Goal: Transaction & Acquisition: Purchase product/service

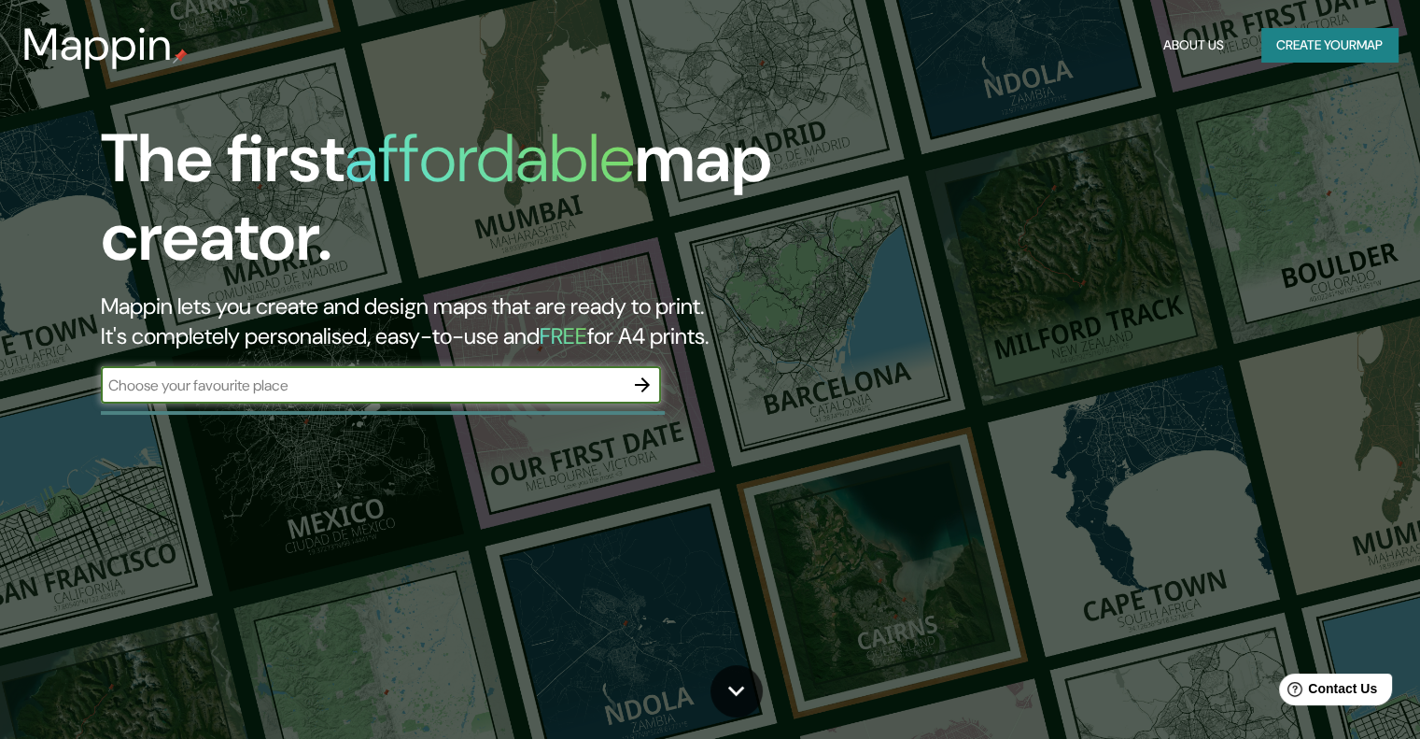
click at [414, 376] on input "text" at bounding box center [362, 384] width 523 height 21
type input "la [PERSON_NAME]"
click at [420, 387] on input "la [PERSON_NAME]" at bounding box center [362, 384] width 523 height 21
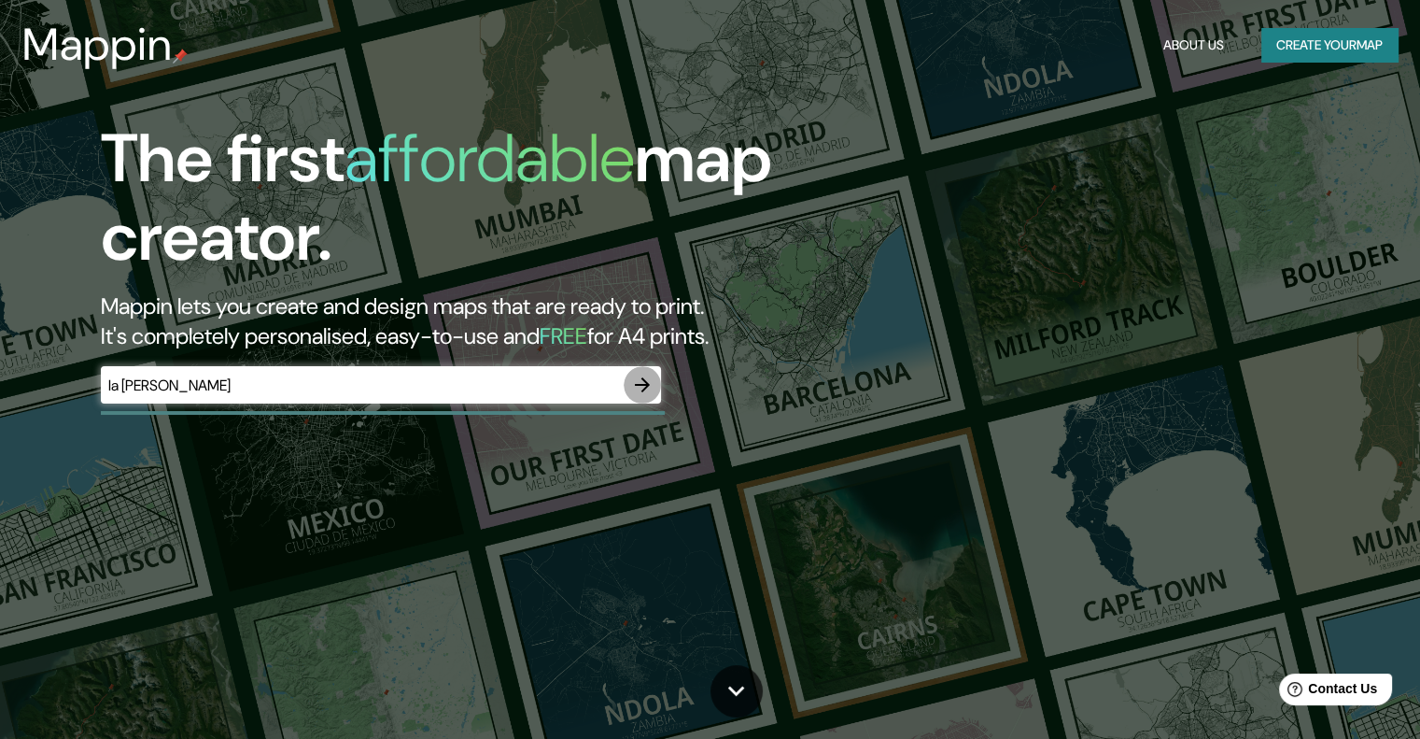
click at [641, 391] on icon "button" at bounding box center [642, 384] width 15 height 15
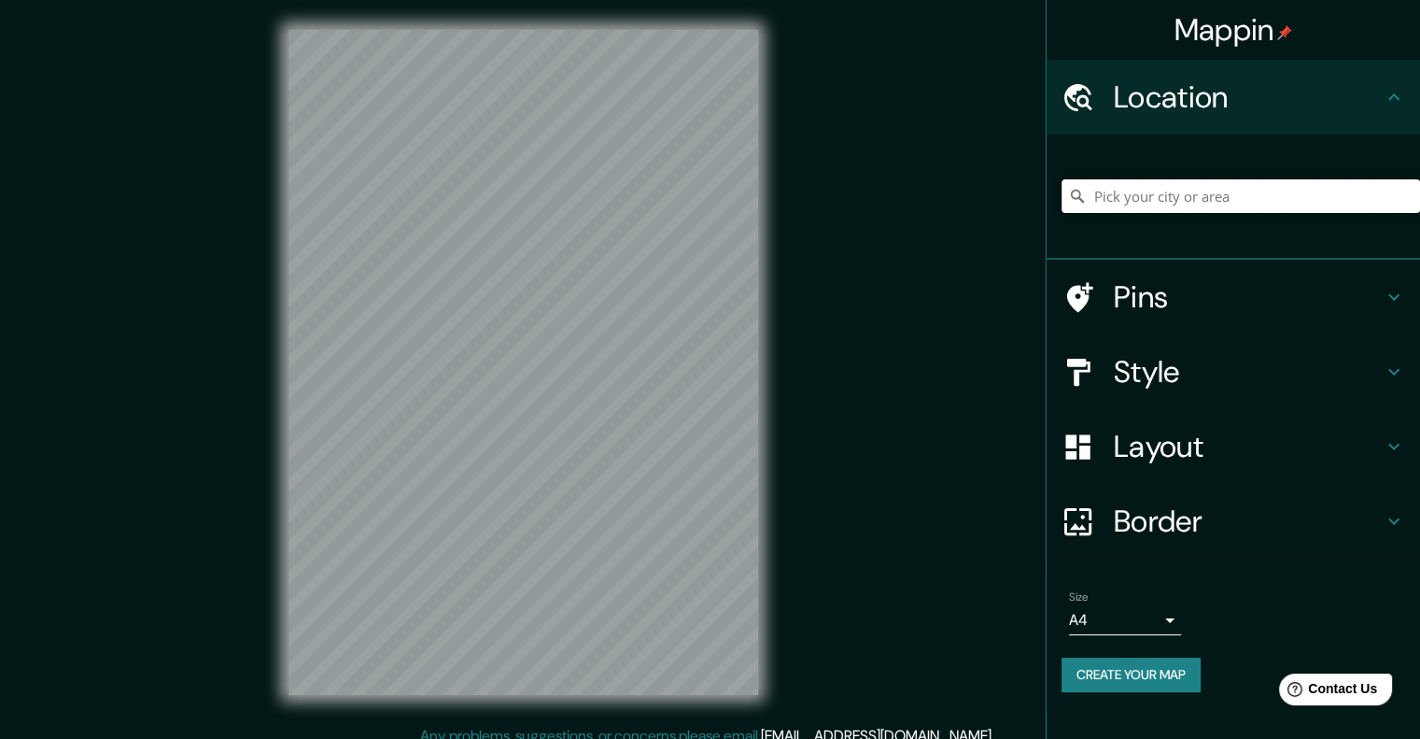
click at [1194, 191] on input "Pick your city or area" at bounding box center [1241, 196] width 359 height 34
click at [1189, 211] on input "Pick your city or area" at bounding box center [1241, 196] width 359 height 34
click at [1186, 188] on input "Pick your city or area" at bounding box center [1241, 196] width 359 height 34
click at [1167, 204] on input "Pick your city or area" at bounding box center [1241, 196] width 359 height 34
click at [1256, 208] on input "[GEOGRAPHIC_DATA], [GEOGRAPHIC_DATA], [GEOGRAPHIC_DATA]" at bounding box center [1241, 196] width 359 height 34
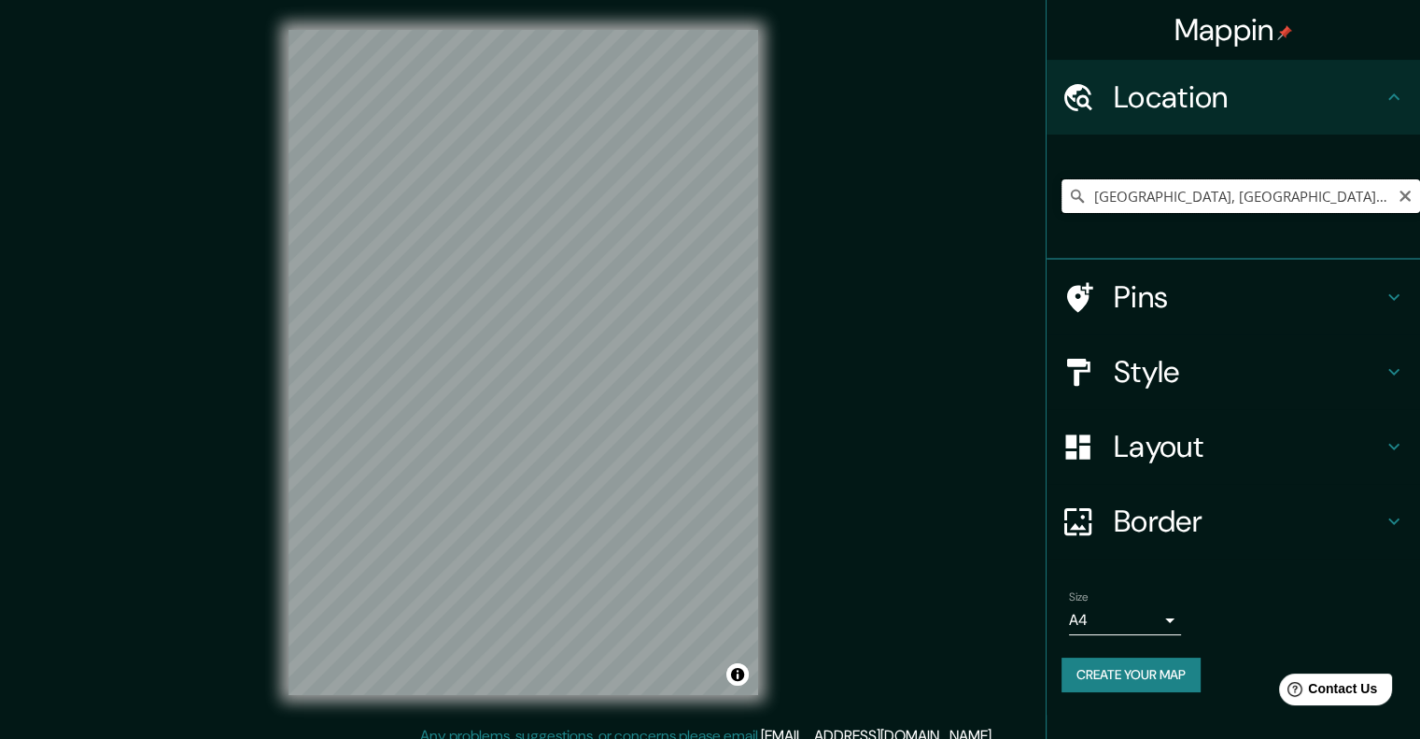
drag, startPoint x: 1349, startPoint y: 196, endPoint x: 1379, endPoint y: 195, distance: 29.9
click at [1354, 196] on input "[GEOGRAPHIC_DATA], [GEOGRAPHIC_DATA], [GEOGRAPHIC_DATA]" at bounding box center [1241, 196] width 359 height 34
click at [1371, 200] on input "[GEOGRAPHIC_DATA], [GEOGRAPHIC_DATA], [GEOGRAPHIC_DATA]" at bounding box center [1241, 196] width 359 height 34
drag, startPoint x: 1375, startPoint y: 200, endPoint x: 967, endPoint y: 219, distance: 408.5
click at [967, 219] on div "Mappin Location [GEOGRAPHIC_DATA], [GEOGRAPHIC_DATA], [GEOGRAPHIC_DATA] Pins St…" at bounding box center [710, 377] width 1420 height 754
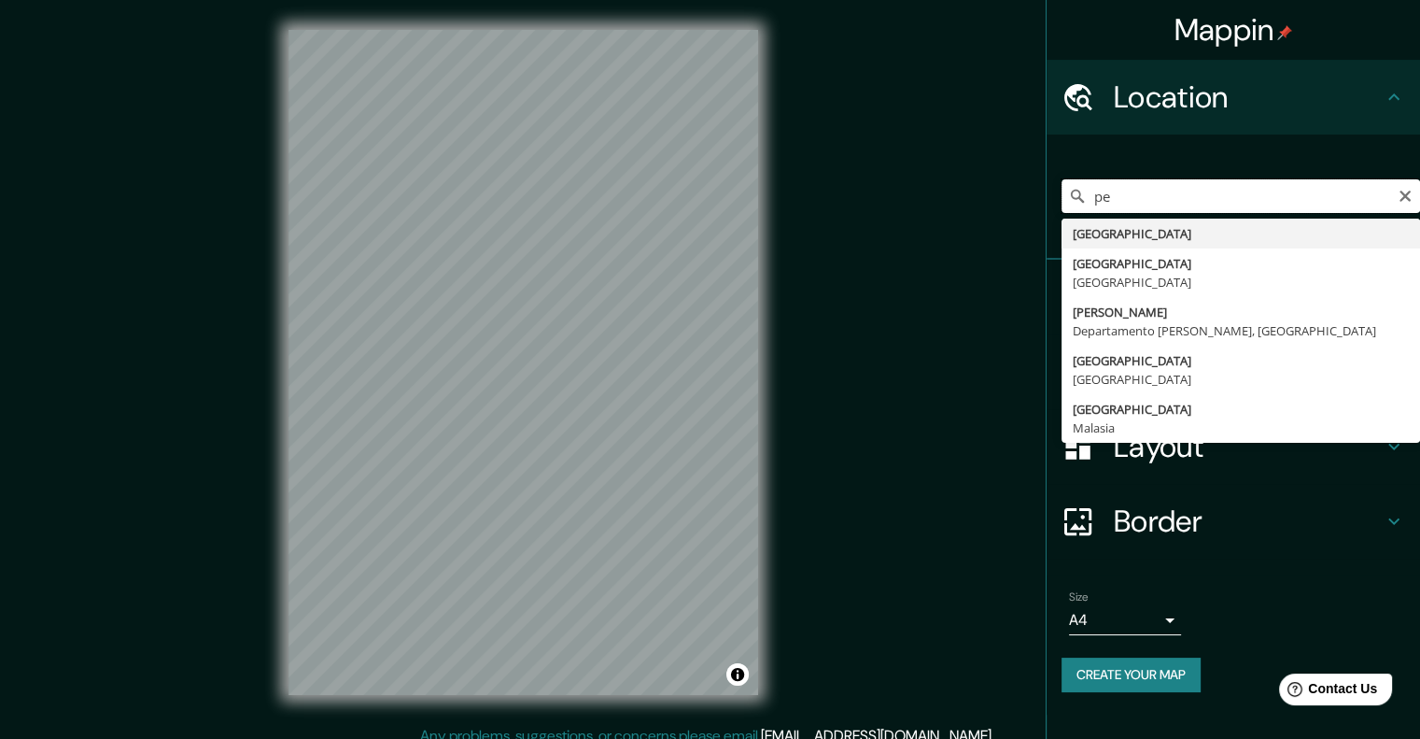
type input "p"
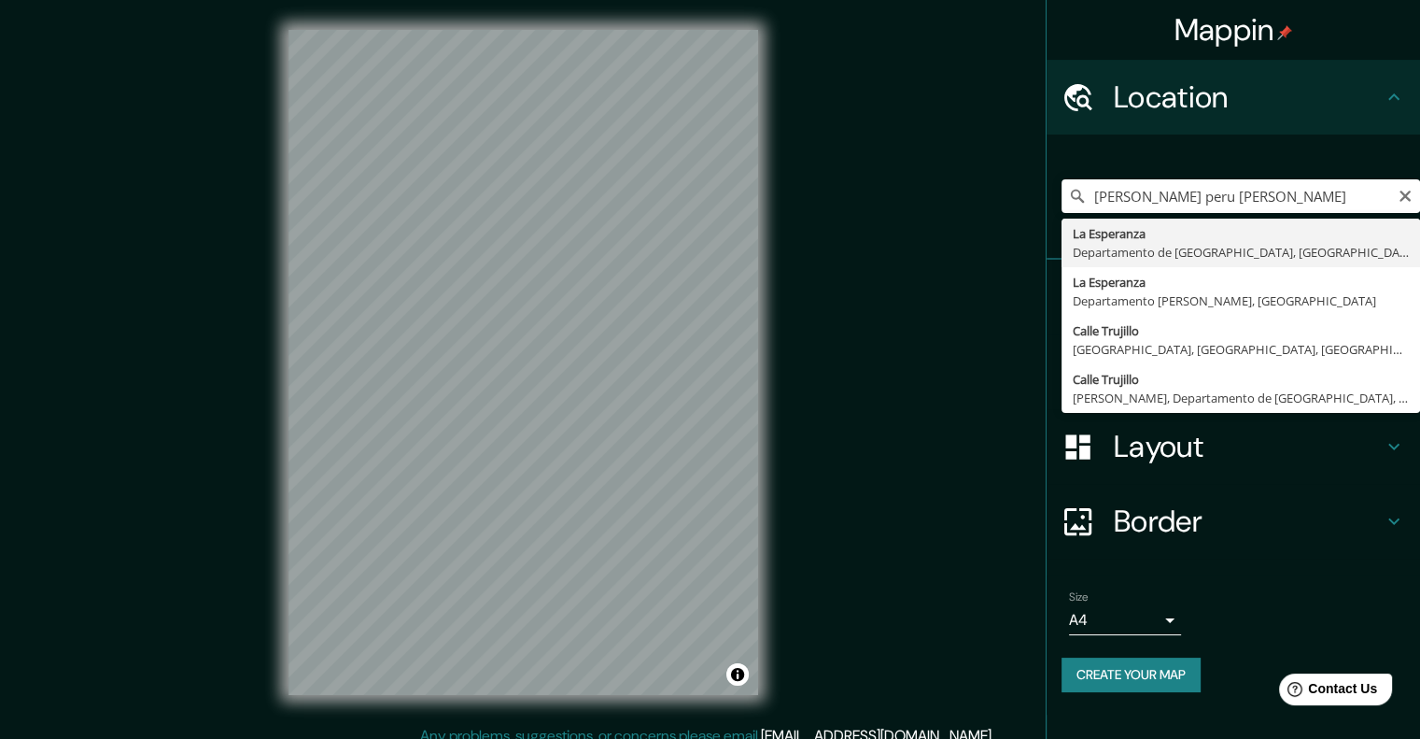
type input "La [PERSON_NAME], [GEOGRAPHIC_DATA], [GEOGRAPHIC_DATA]"
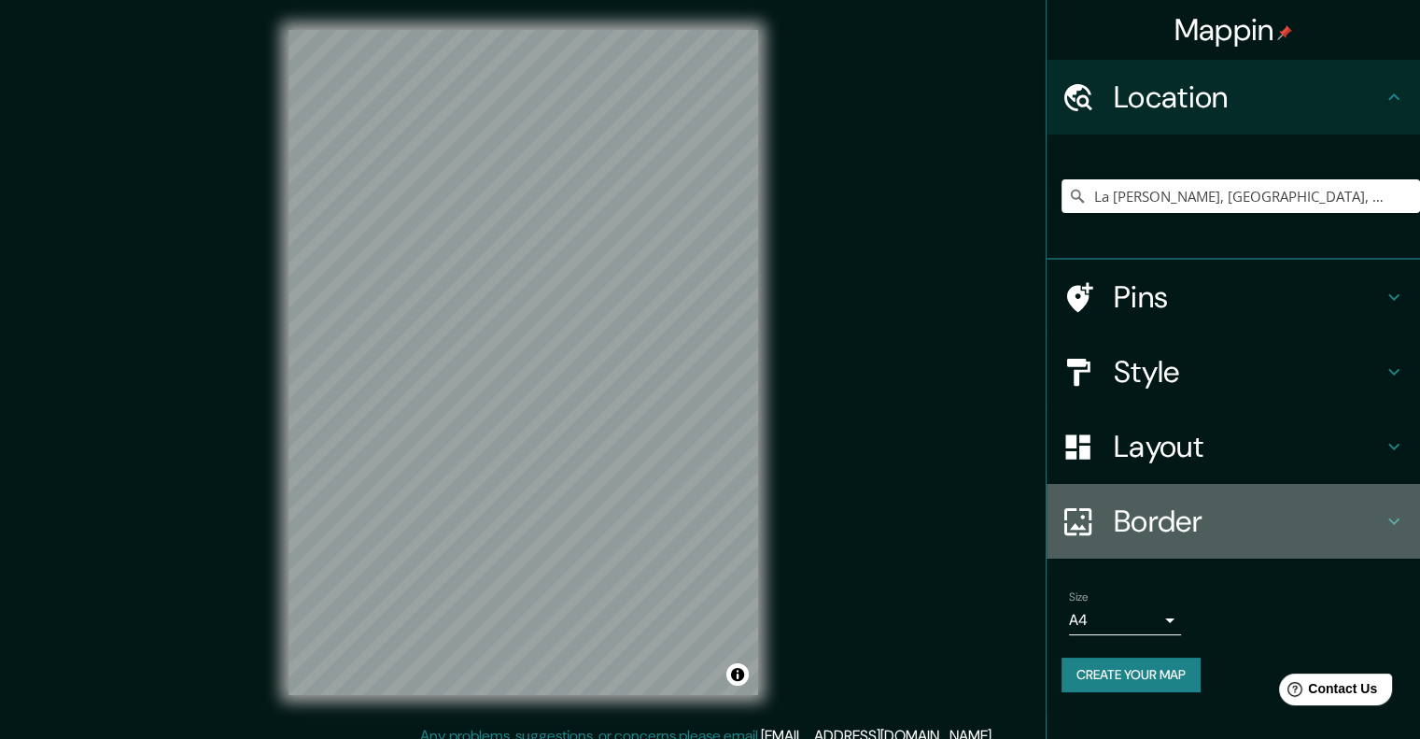
click at [1158, 511] on h4 "Border" at bounding box center [1248, 520] width 269 height 37
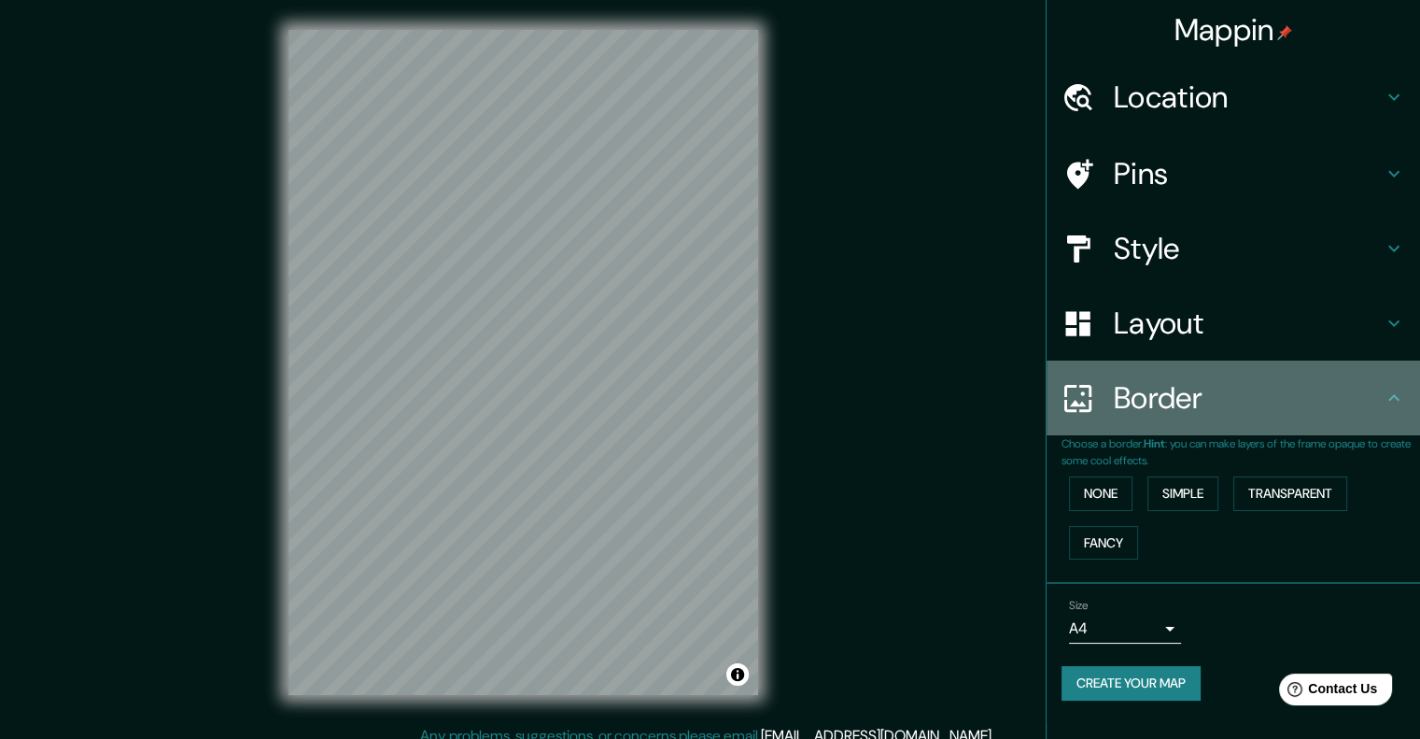
click at [1147, 402] on h4 "Border" at bounding box center [1248, 397] width 269 height 37
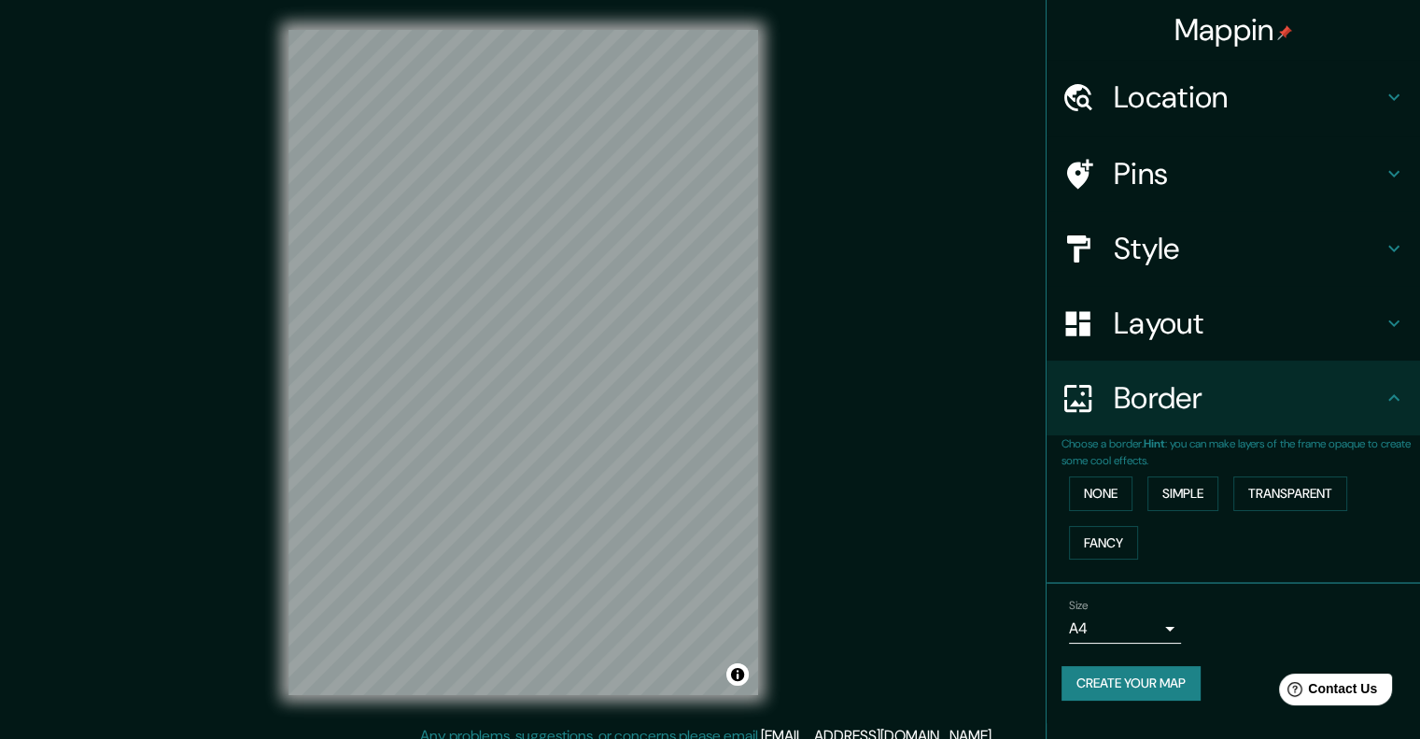
click at [1167, 336] on h4 "Layout" at bounding box center [1248, 322] width 269 height 37
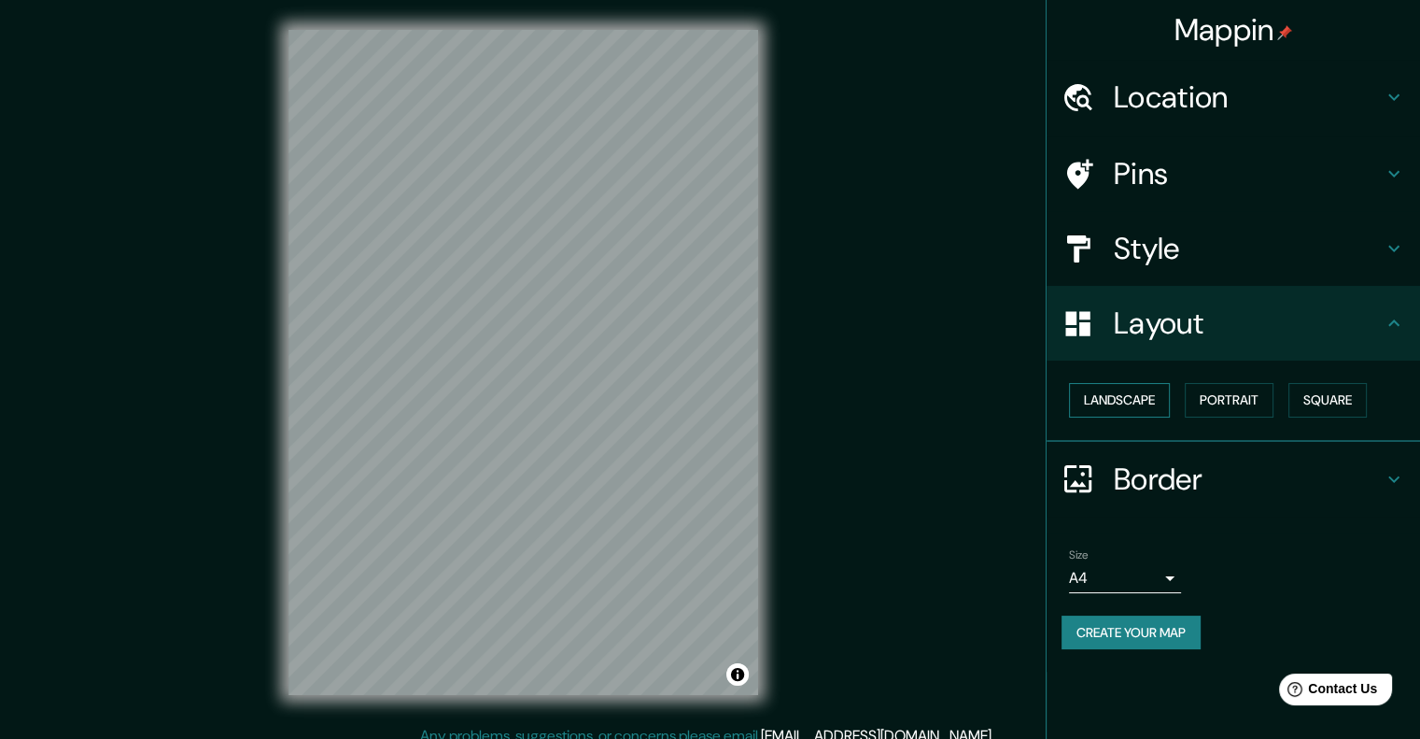
click at [1119, 398] on button "Landscape" at bounding box center [1119, 400] width 101 height 35
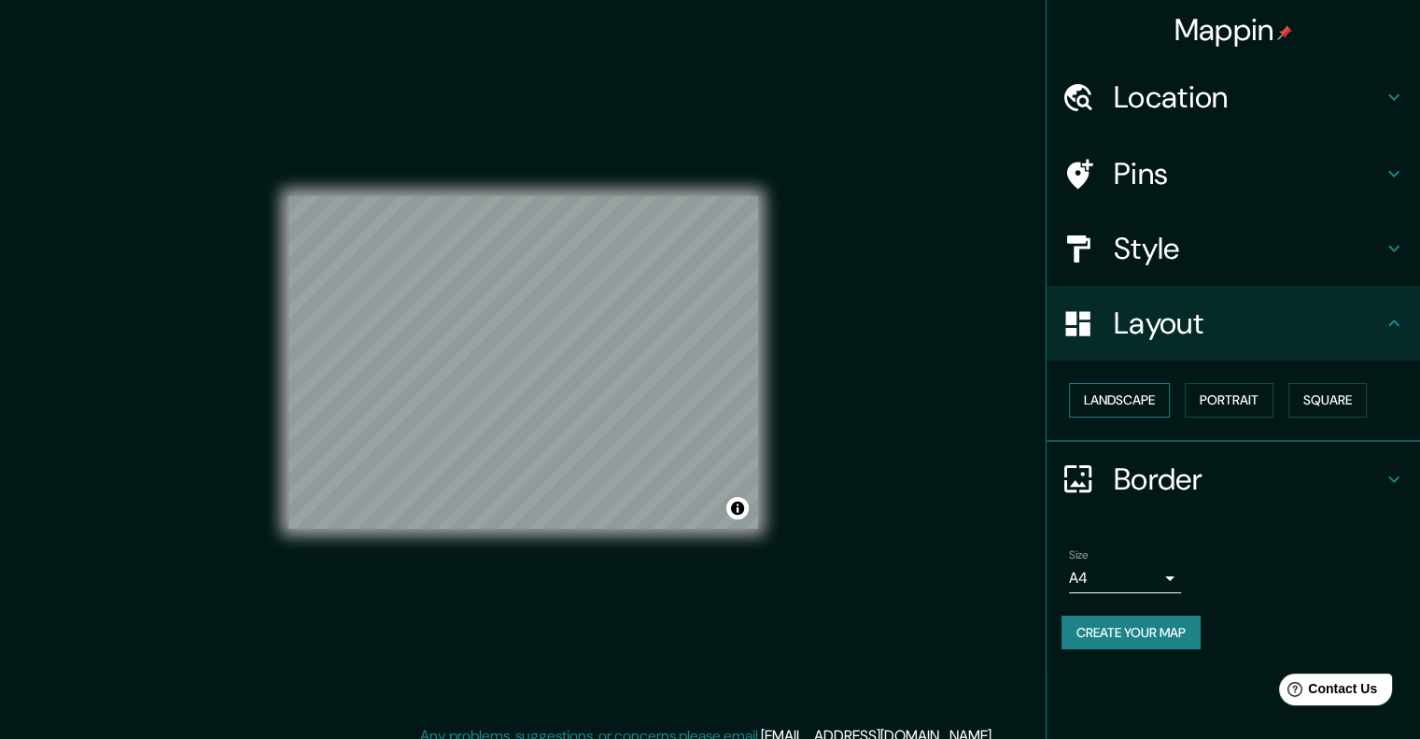
click at [1121, 406] on button "Landscape" at bounding box center [1119, 400] width 101 height 35
click at [1191, 392] on button "Portrait" at bounding box center [1229, 400] width 89 height 35
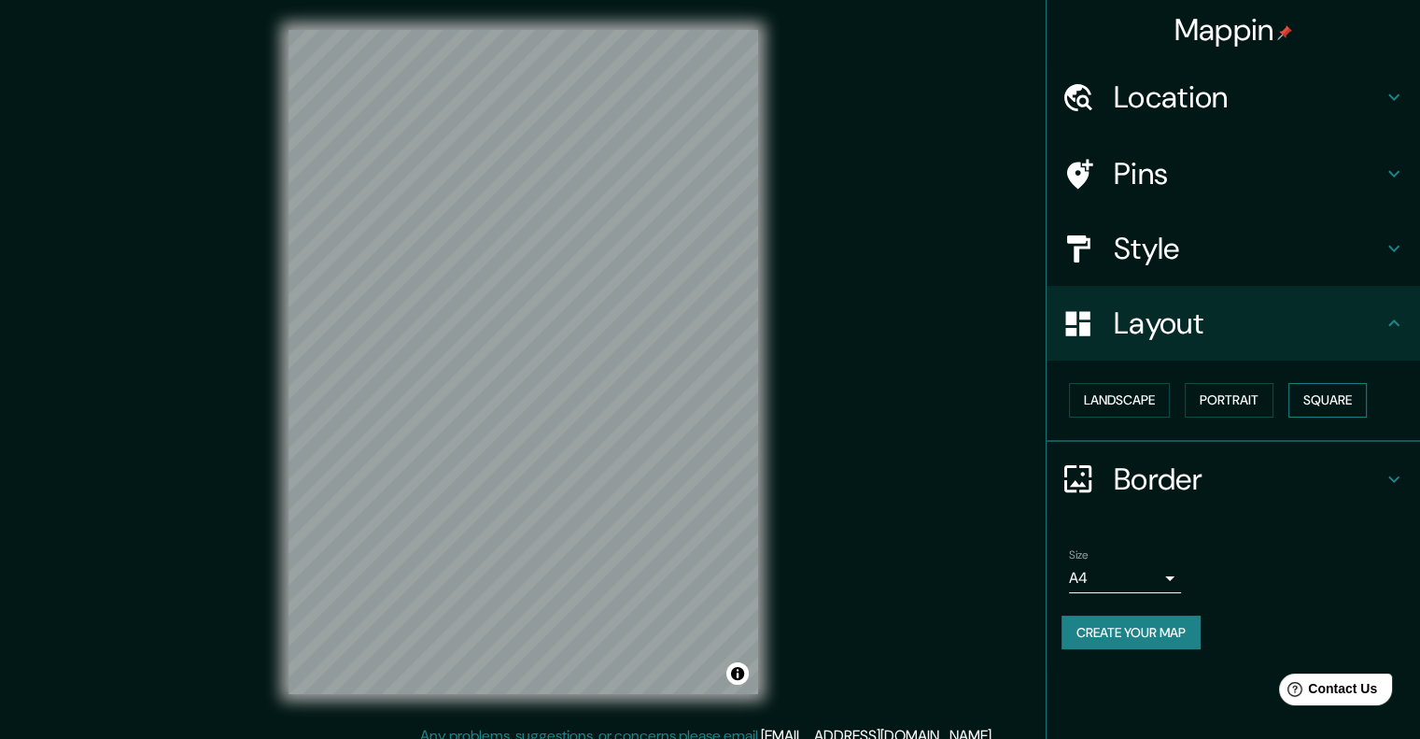
click at [1333, 398] on button "Square" at bounding box center [1327, 400] width 78 height 35
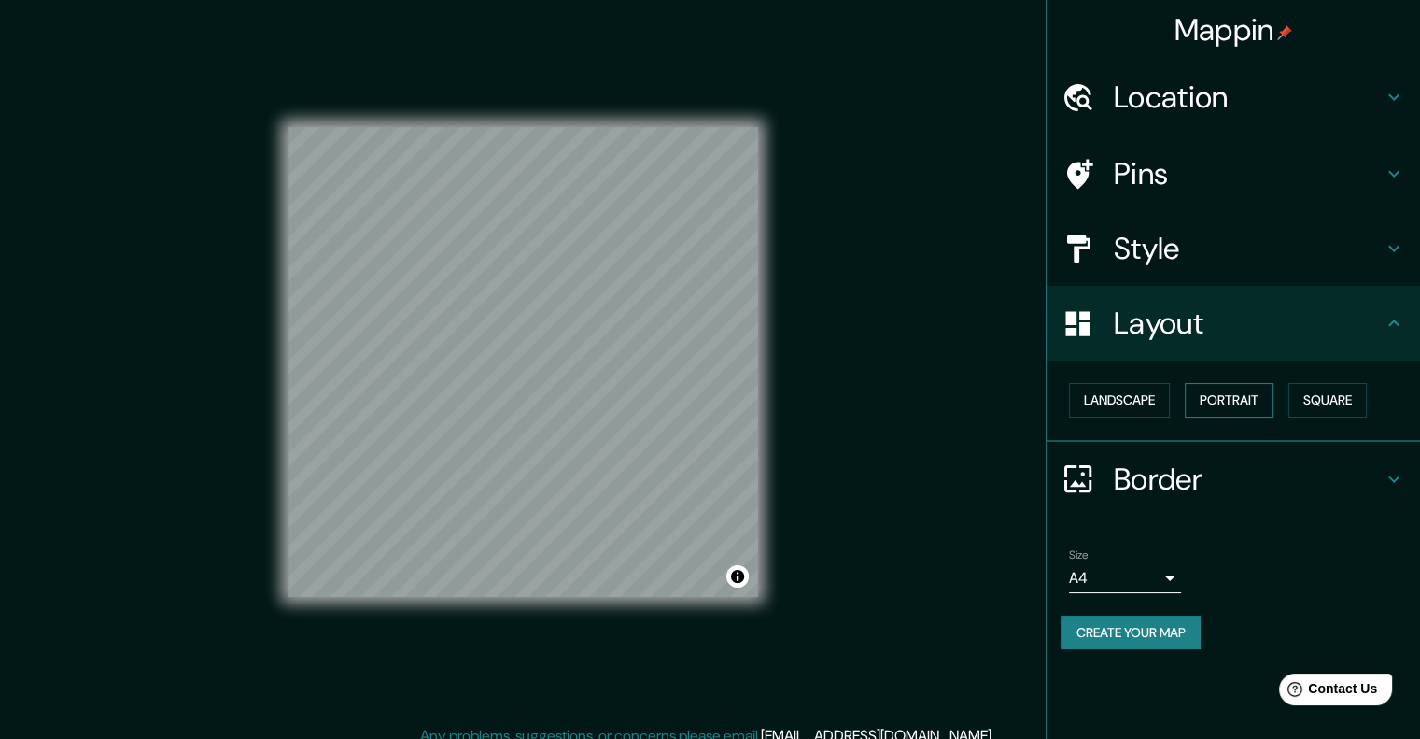
click at [1214, 401] on button "Portrait" at bounding box center [1229, 400] width 89 height 35
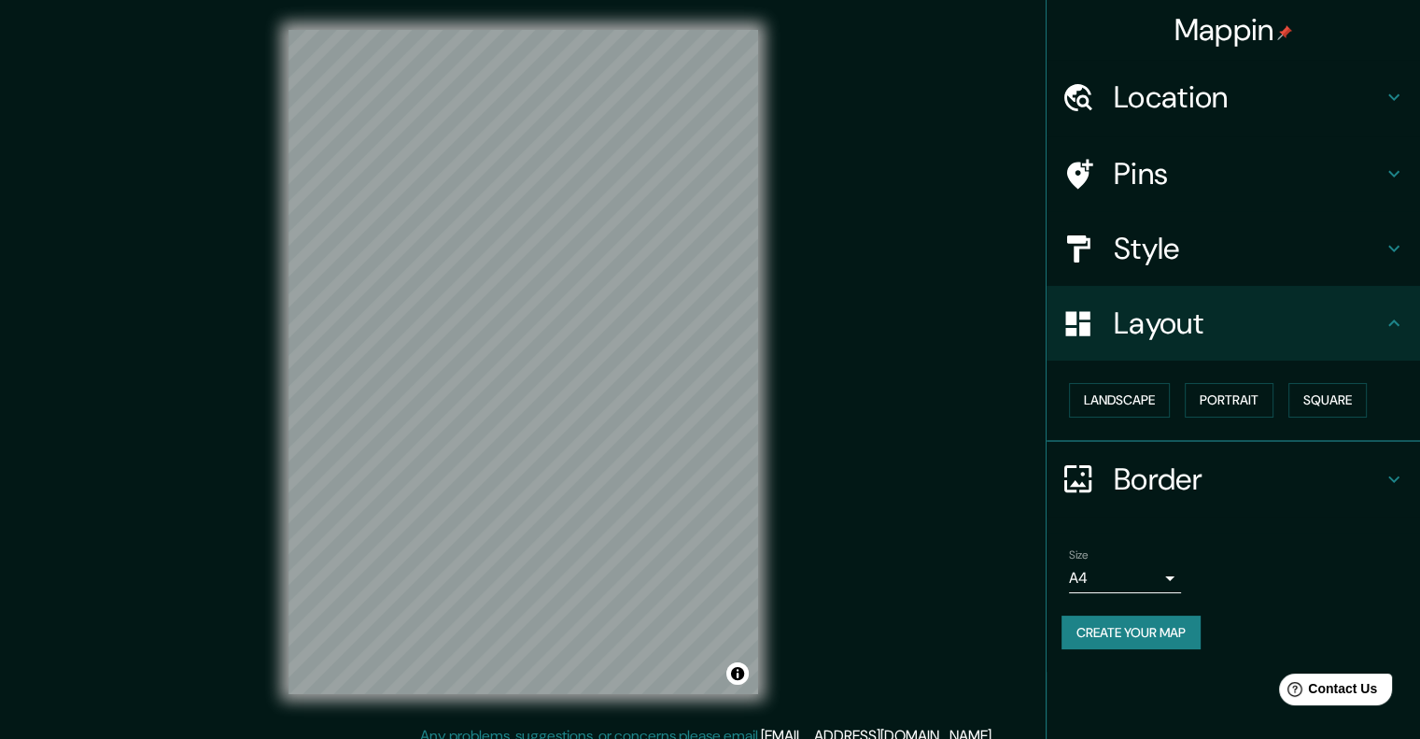
click at [1182, 236] on h4 "Style" at bounding box center [1248, 248] width 269 height 37
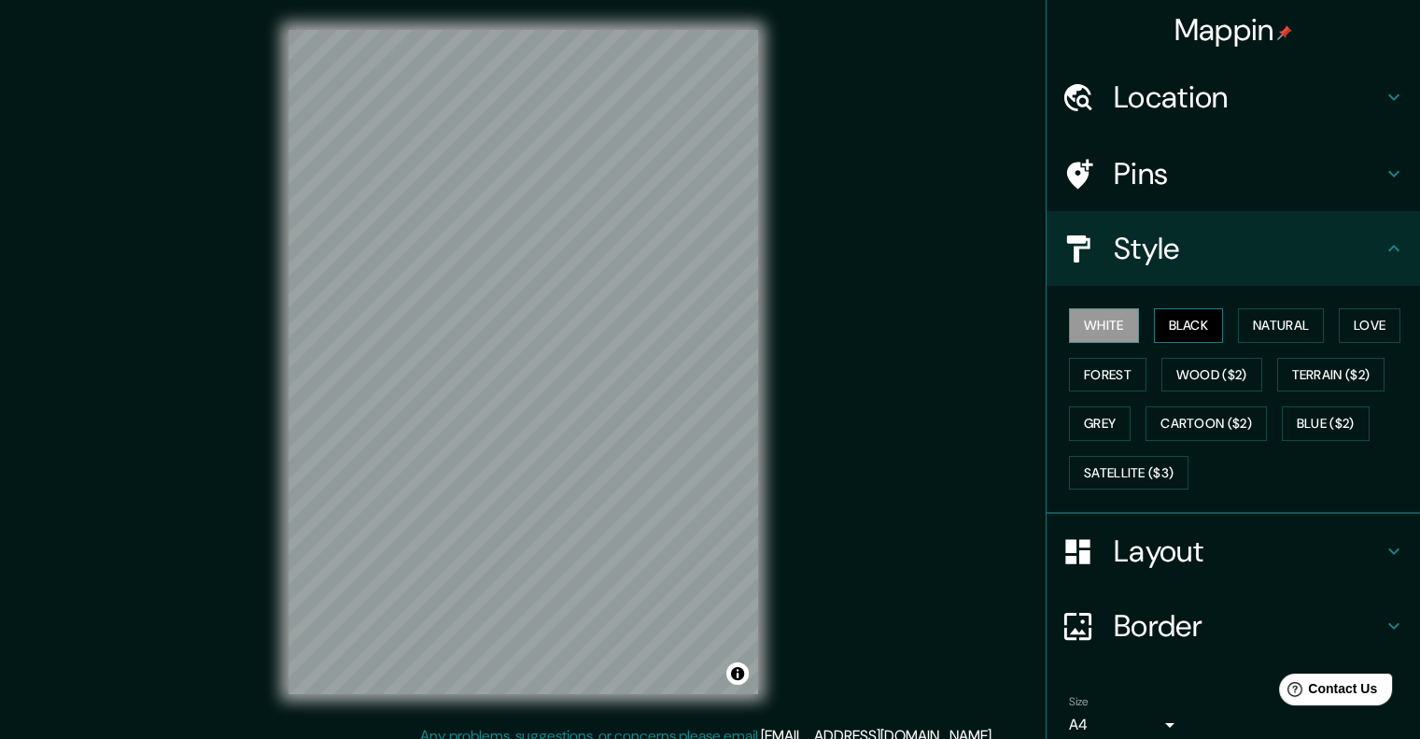
click at [1173, 328] on button "Black" at bounding box center [1189, 325] width 70 height 35
click at [1248, 315] on button "Natural" at bounding box center [1281, 325] width 86 height 35
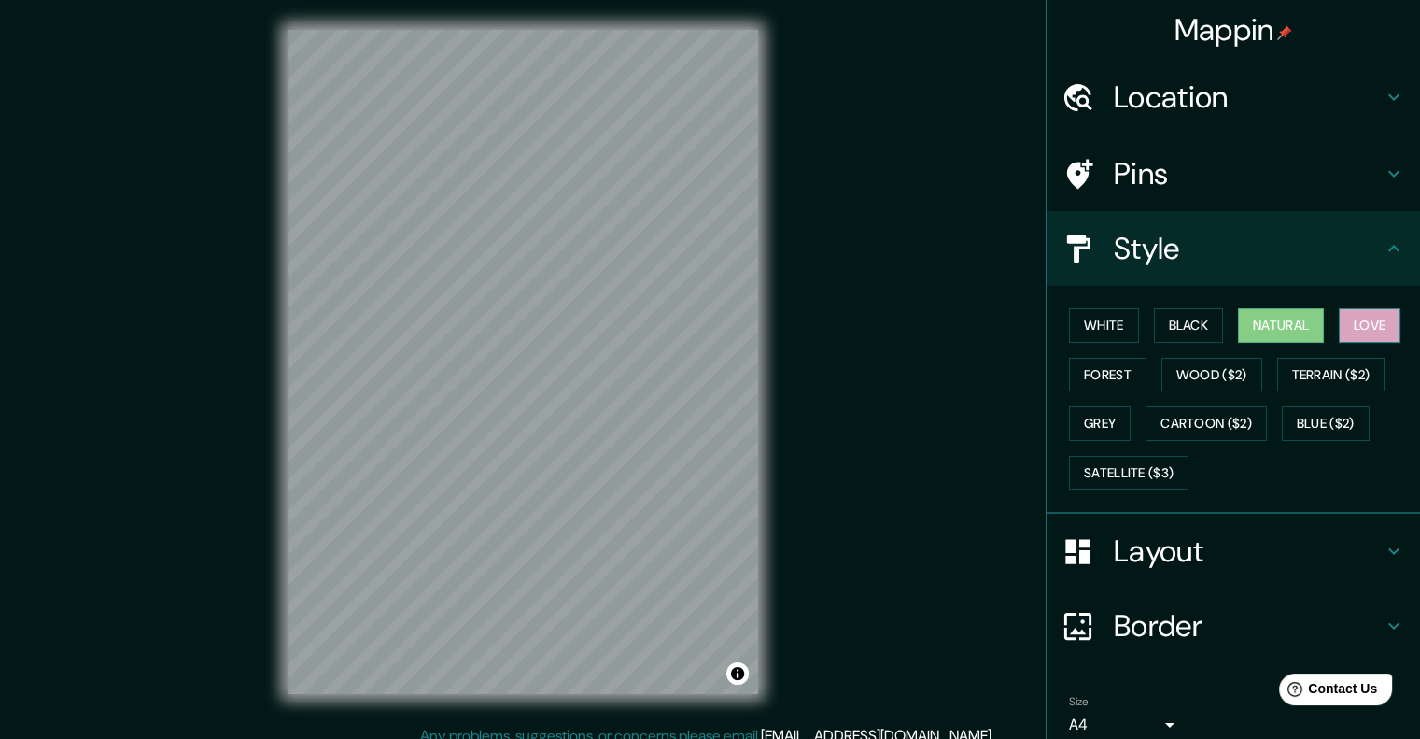
click at [1352, 329] on button "Love" at bounding box center [1370, 325] width 62 height 35
click at [1069, 376] on button "Forest" at bounding box center [1107, 375] width 77 height 35
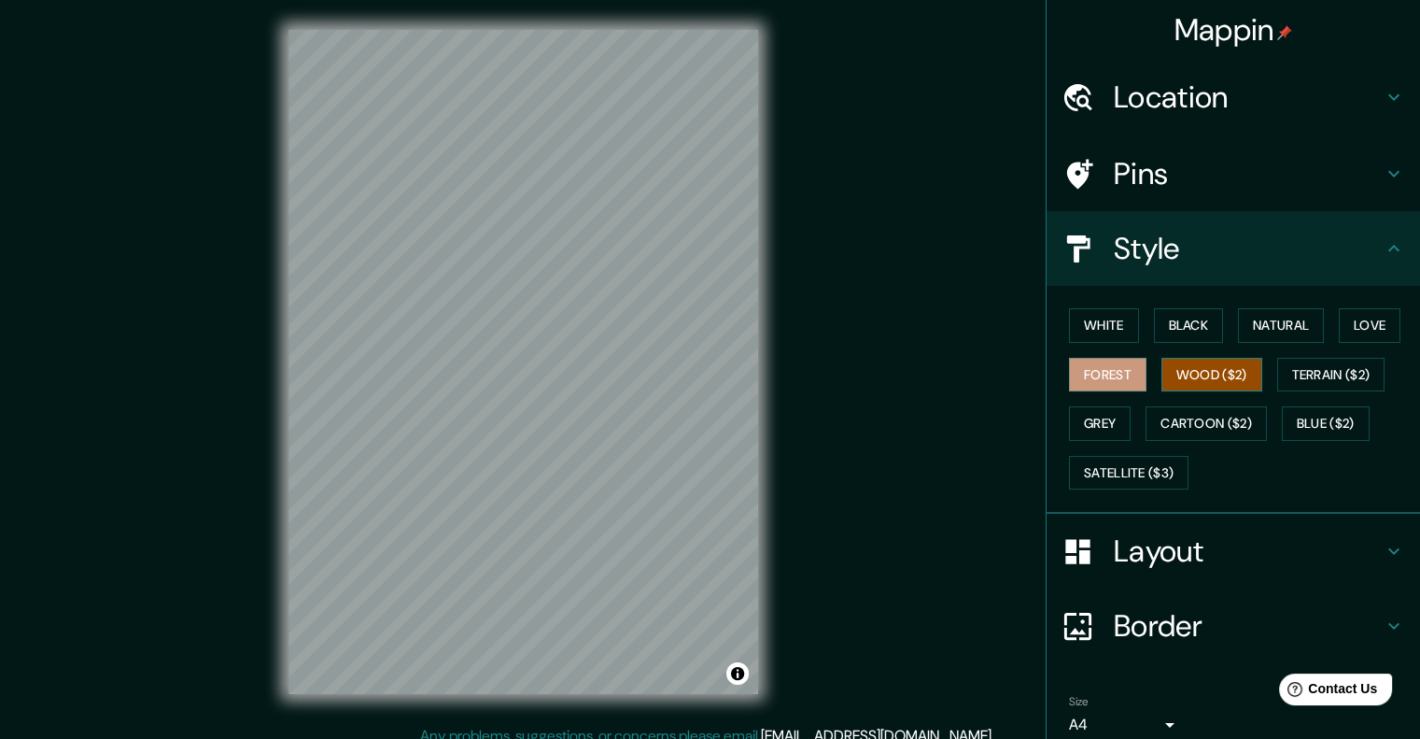
click at [1172, 373] on button "Wood ($2)" at bounding box center [1212, 375] width 101 height 35
click at [1331, 380] on button "Terrain ($2)" at bounding box center [1331, 375] width 108 height 35
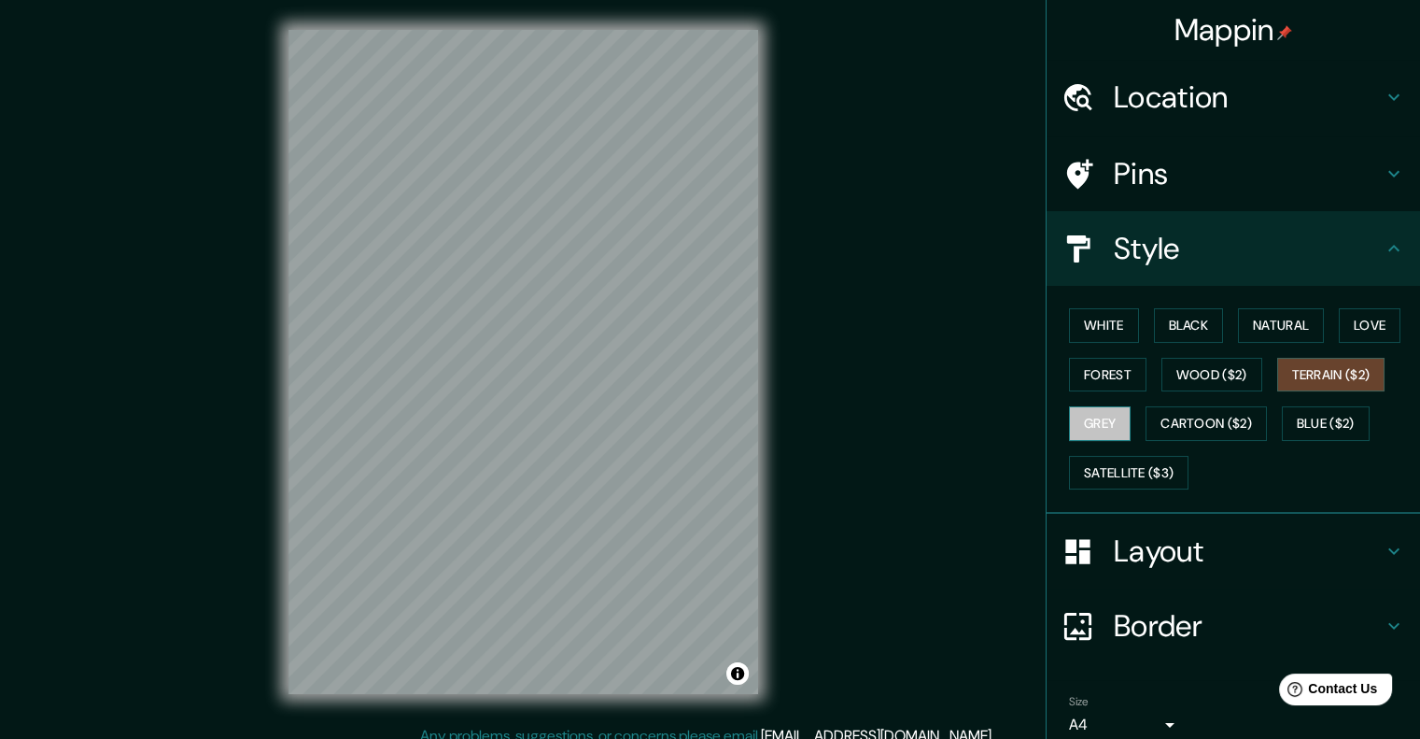
click at [1083, 421] on button "Grey" at bounding box center [1100, 423] width 62 height 35
click at [1091, 422] on button "Grey" at bounding box center [1100, 423] width 62 height 35
click at [1193, 415] on button "Cartoon ($2)" at bounding box center [1206, 423] width 121 height 35
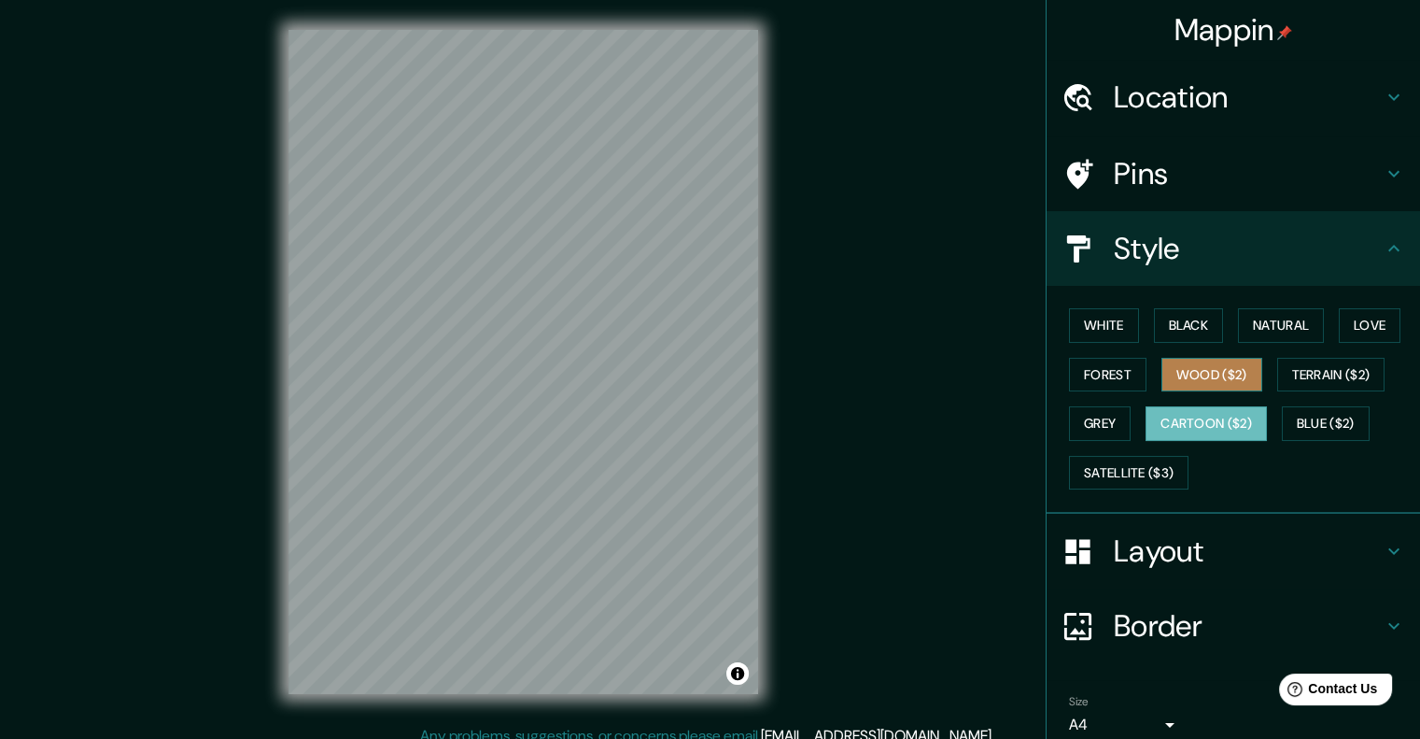
click at [1205, 373] on button "Wood ($2)" at bounding box center [1212, 375] width 101 height 35
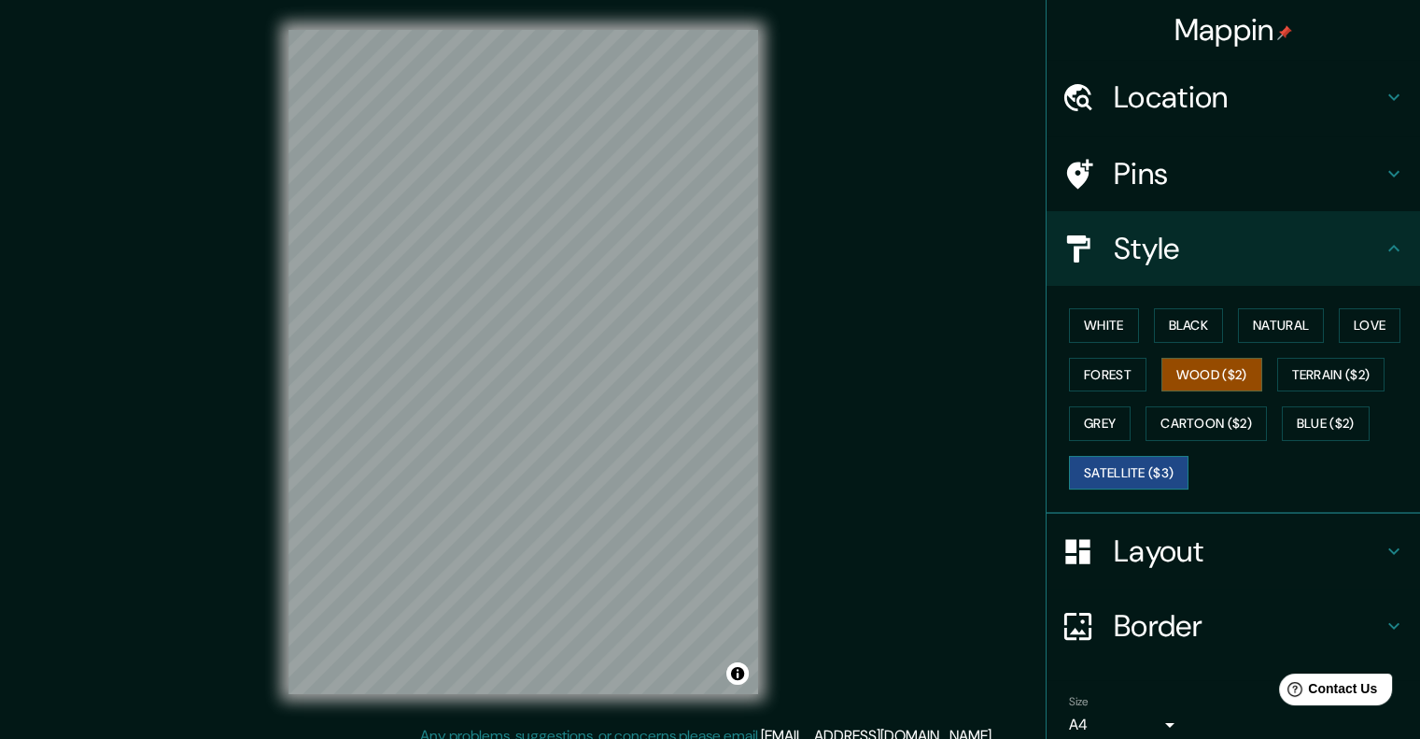
click at [1124, 462] on button "Satellite ($3)" at bounding box center [1129, 473] width 120 height 35
click at [1092, 429] on button "Grey" at bounding box center [1100, 423] width 62 height 35
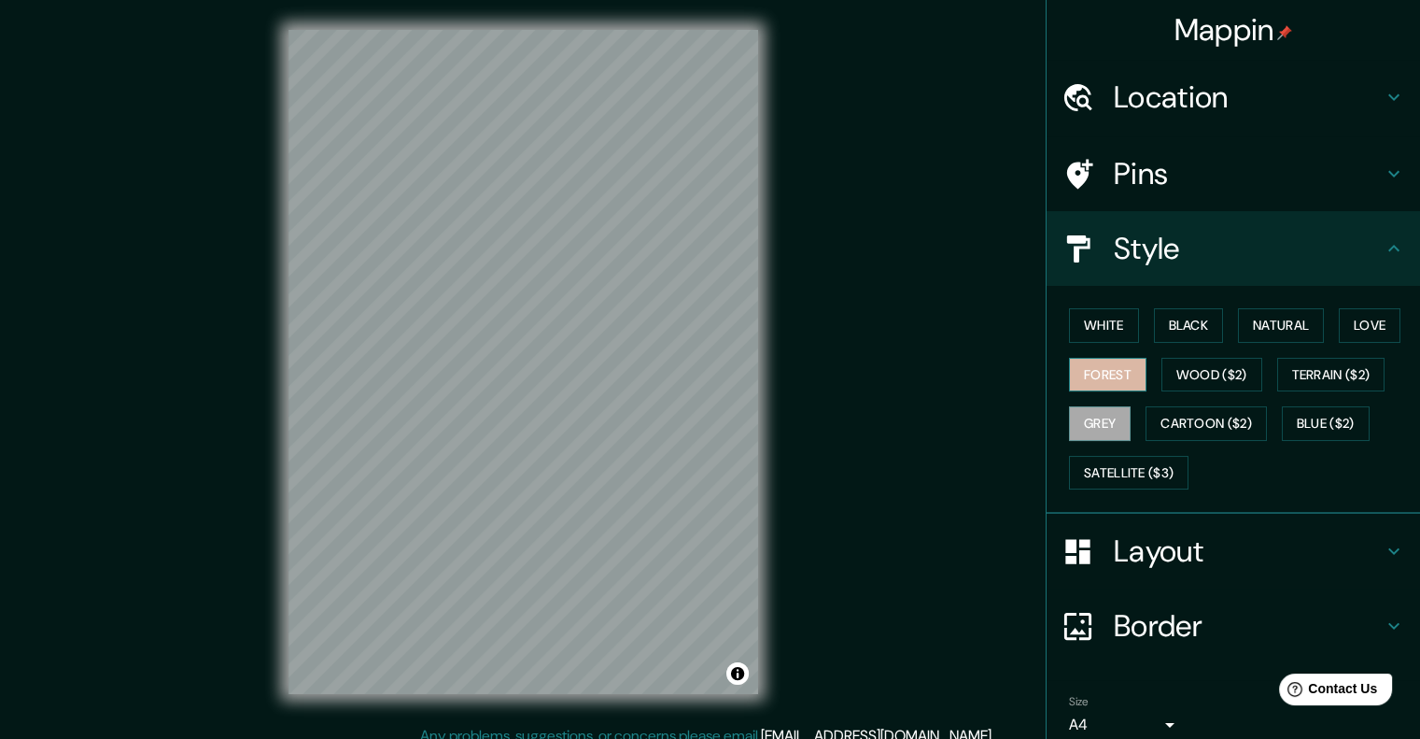
click at [1112, 358] on button "Forest" at bounding box center [1107, 375] width 77 height 35
click at [971, 440] on div "Mappin Location [GEOGRAPHIC_DATA][PERSON_NAME], [GEOGRAPHIC_DATA], [GEOGRAPHIC_…" at bounding box center [710, 377] width 1420 height 754
click at [1147, 106] on h4 "Location" at bounding box center [1248, 96] width 269 height 37
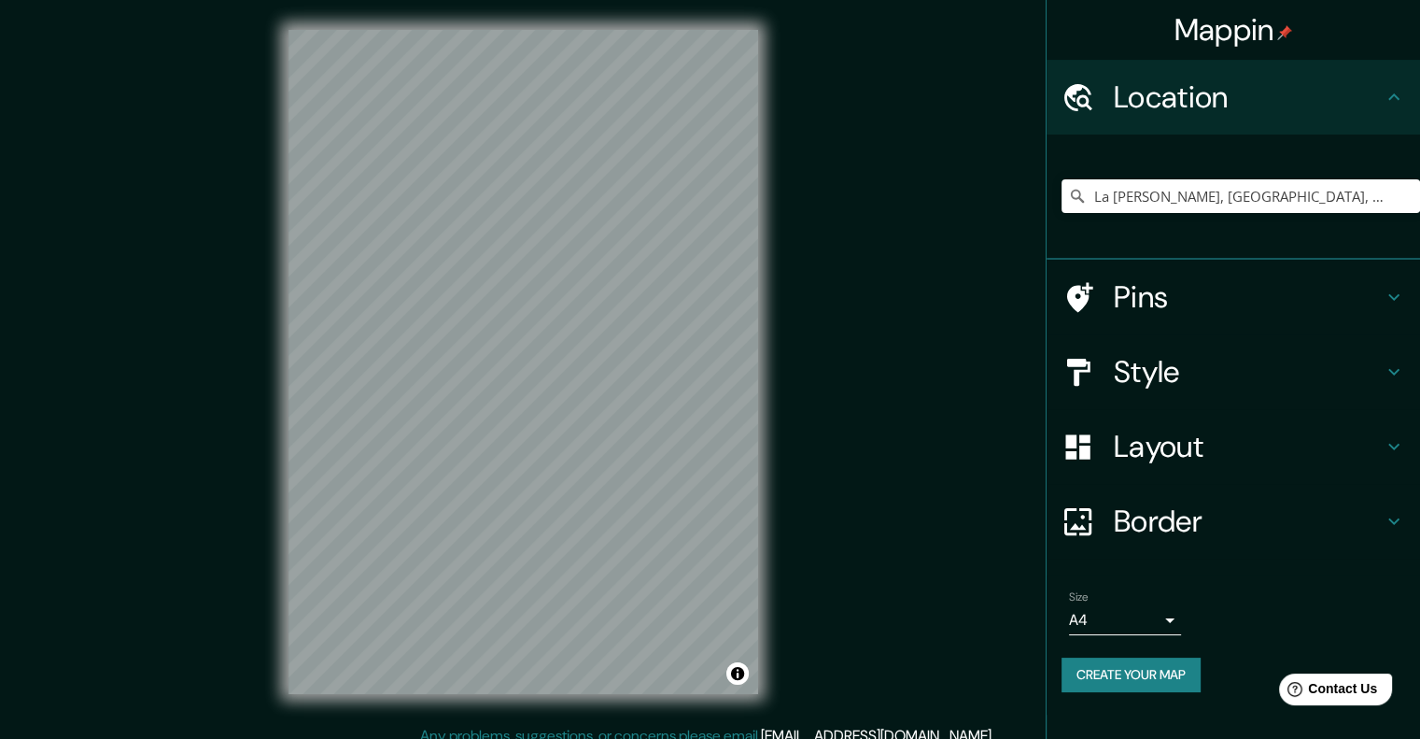
click at [1221, 287] on h4 "Pins" at bounding box center [1248, 296] width 269 height 37
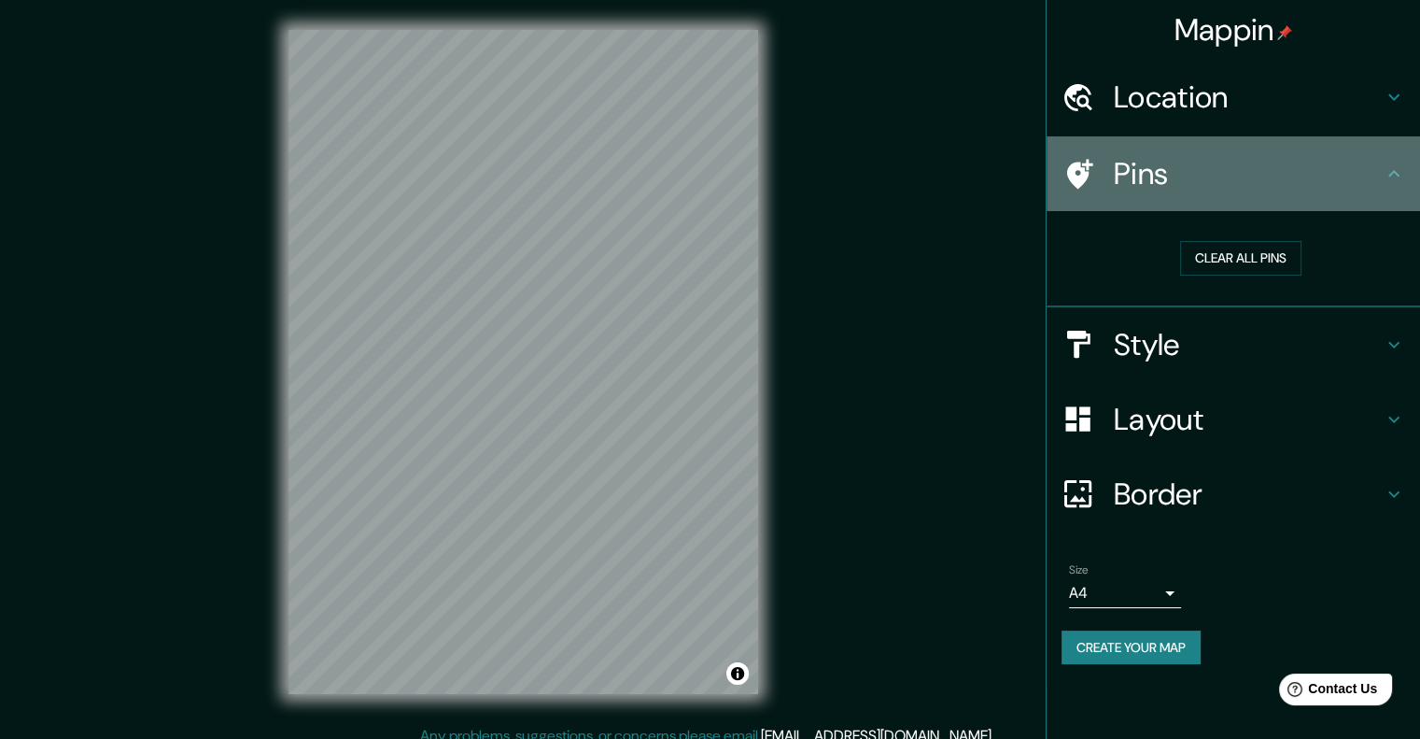
click at [1204, 142] on div "Pins" at bounding box center [1233, 173] width 373 height 75
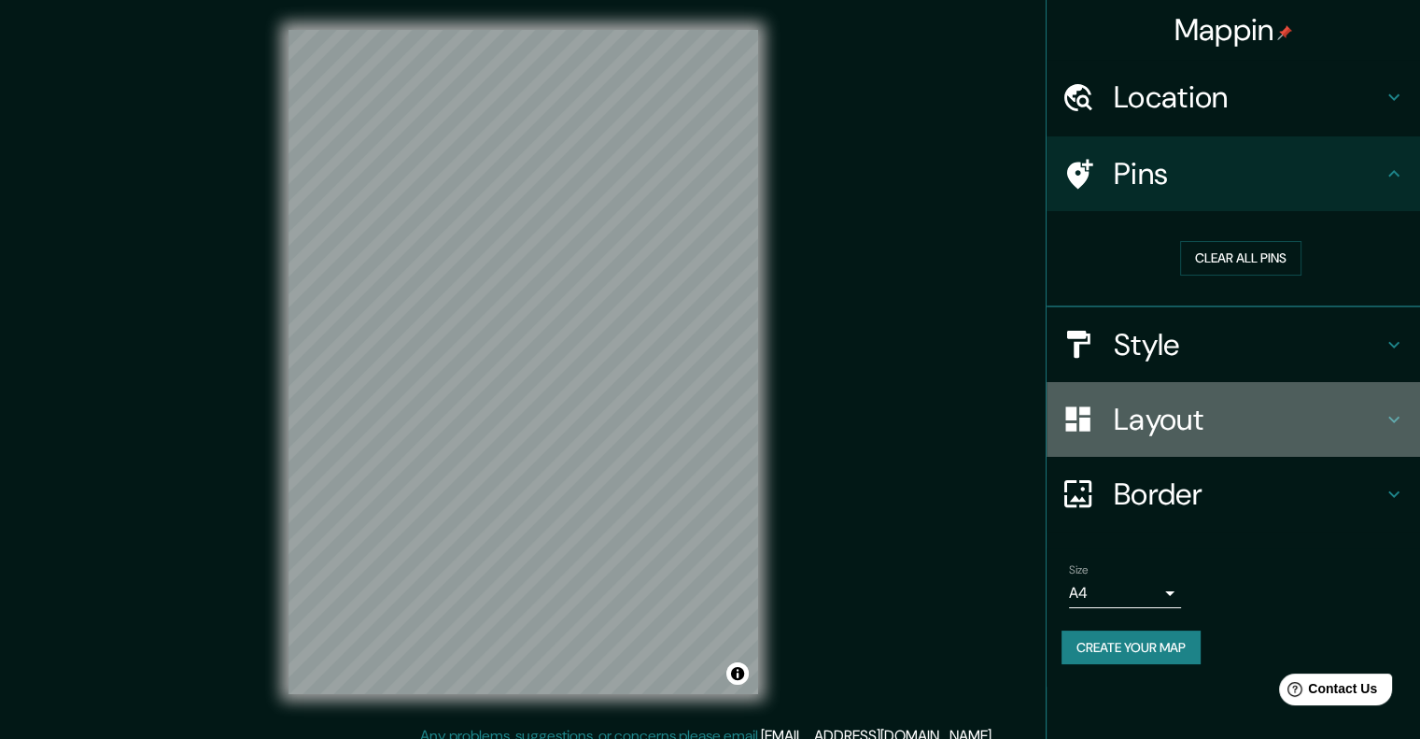
click at [1197, 429] on h4 "Layout" at bounding box center [1248, 419] width 269 height 37
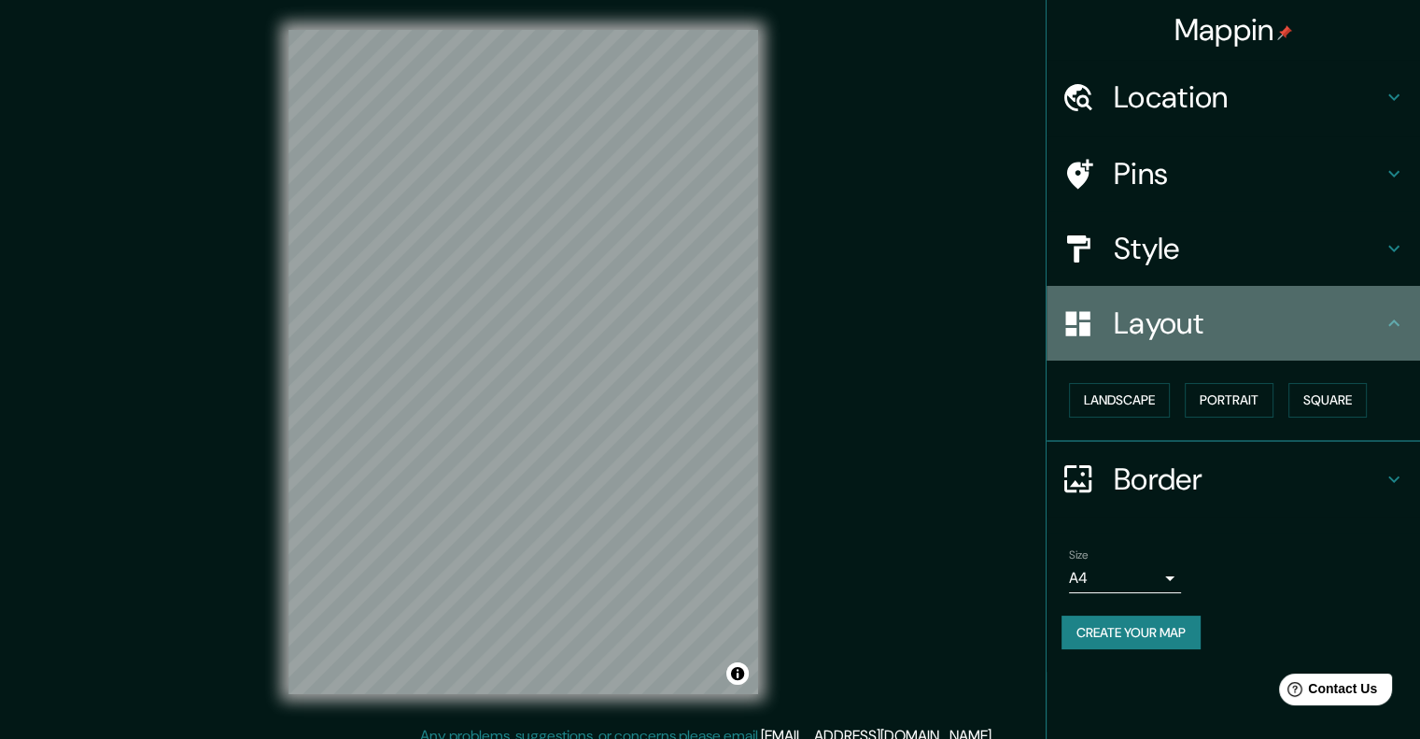
click at [1142, 320] on h4 "Layout" at bounding box center [1248, 322] width 269 height 37
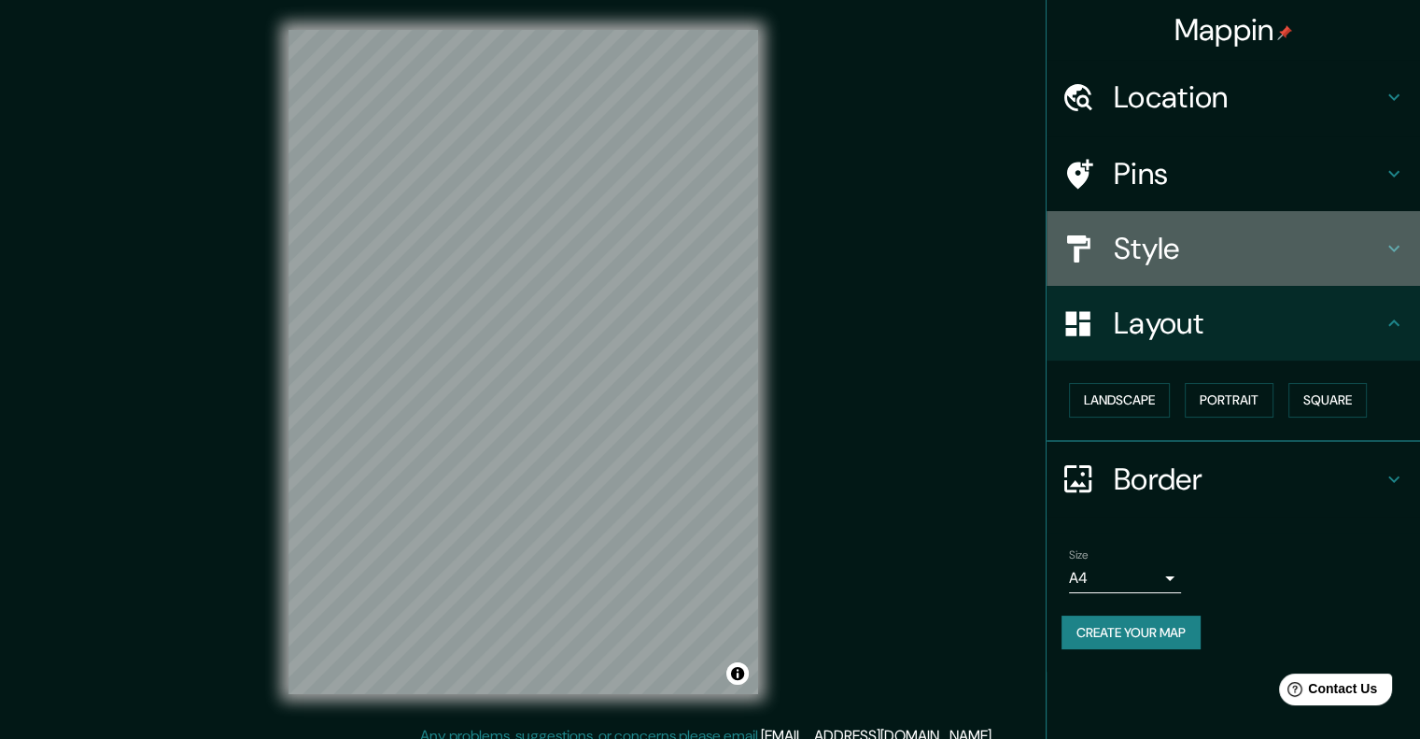
click at [1143, 279] on div "Style" at bounding box center [1233, 248] width 373 height 75
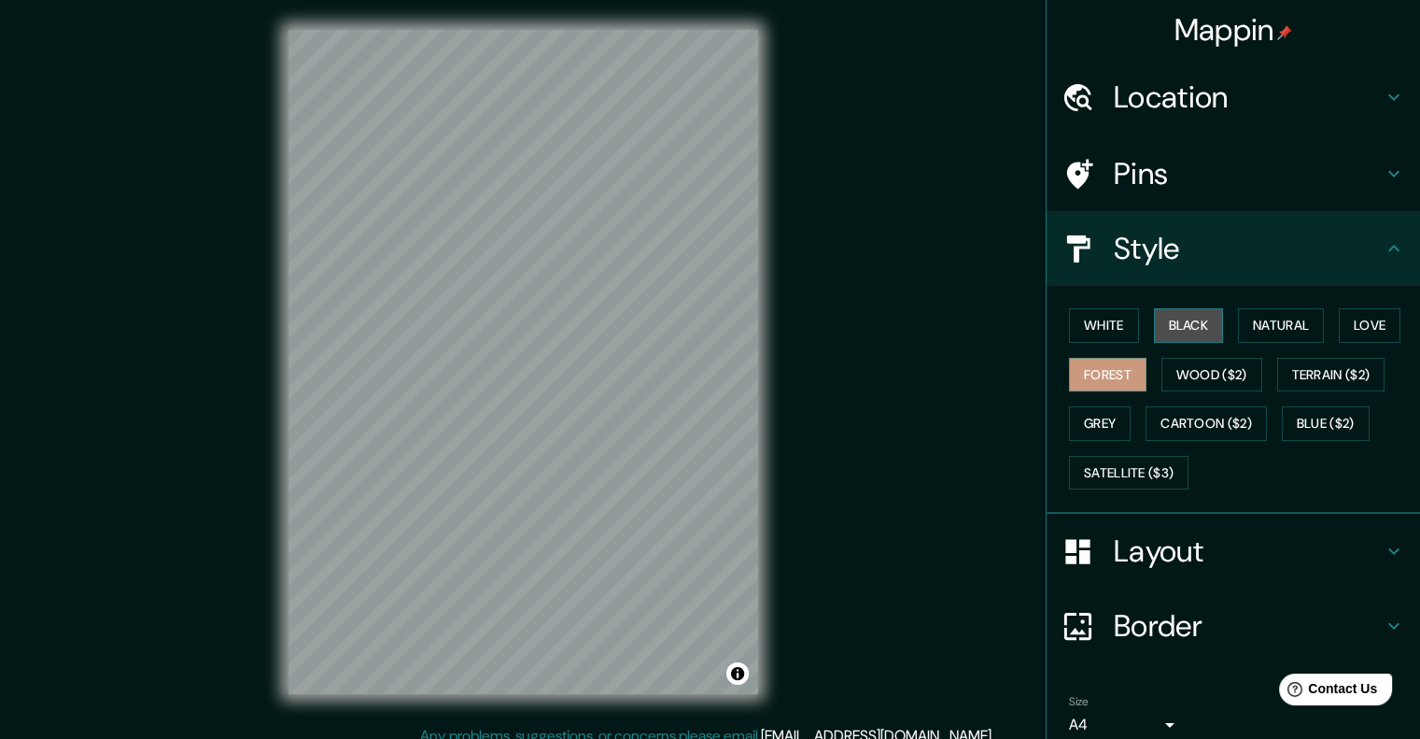
click at [1186, 329] on button "Black" at bounding box center [1189, 325] width 70 height 35
click at [1102, 332] on button "White" at bounding box center [1104, 325] width 70 height 35
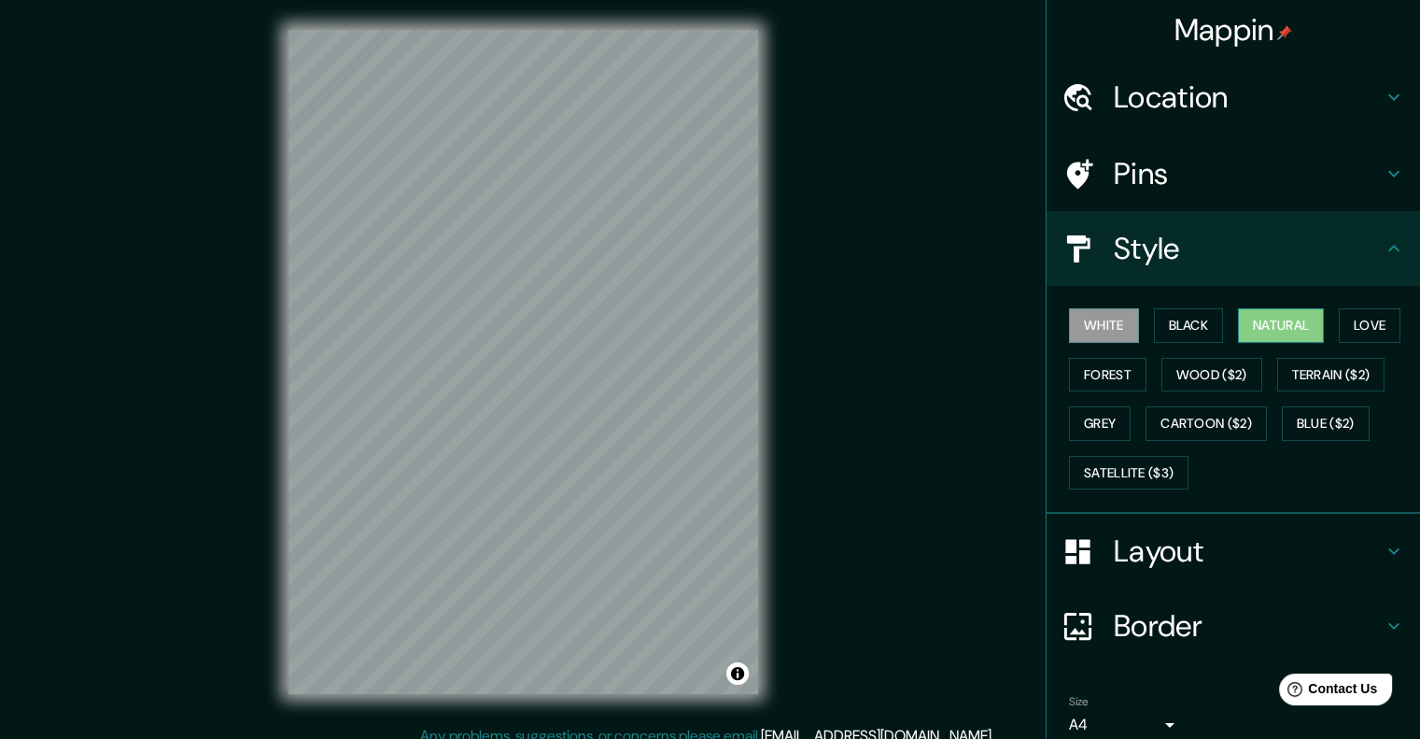
click at [1260, 321] on button "Natural" at bounding box center [1281, 325] width 86 height 35
click at [1351, 317] on button "Love" at bounding box center [1370, 325] width 62 height 35
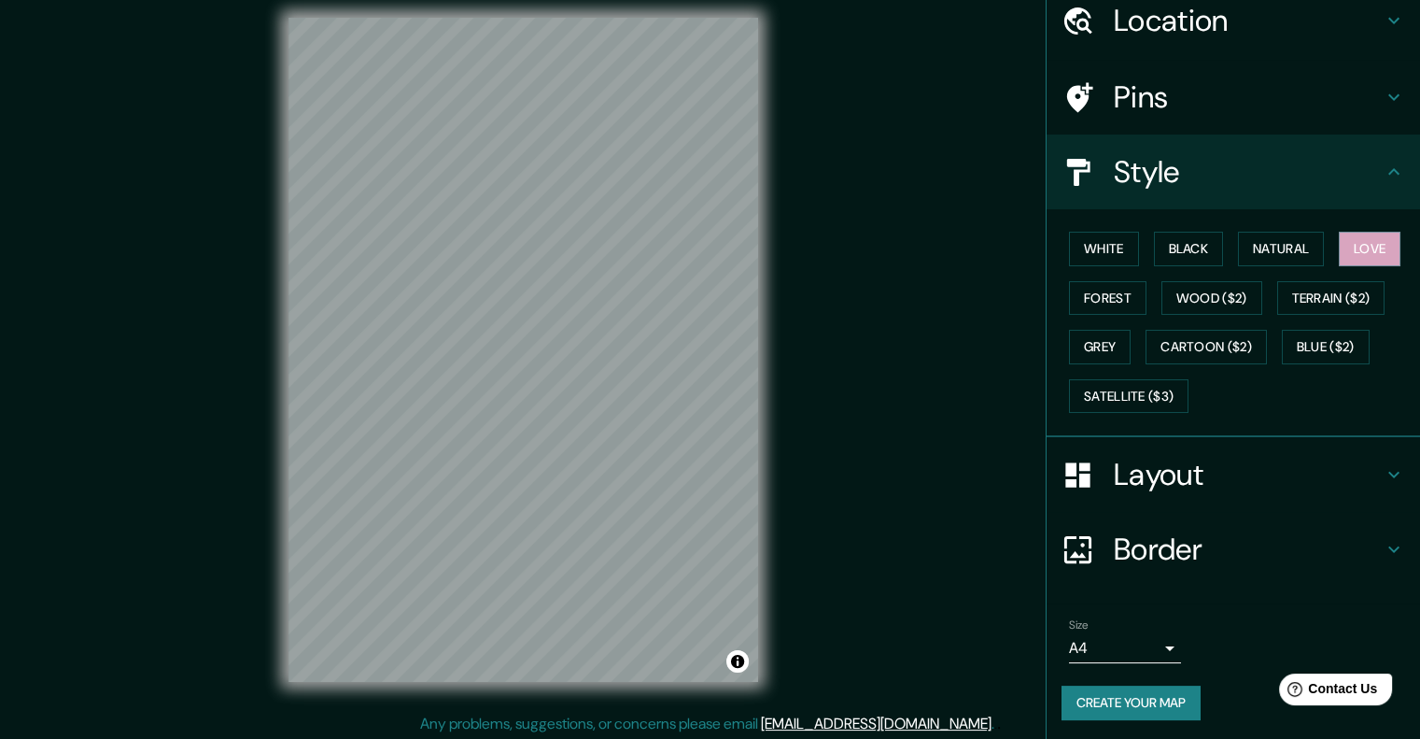
scroll to position [15, 0]
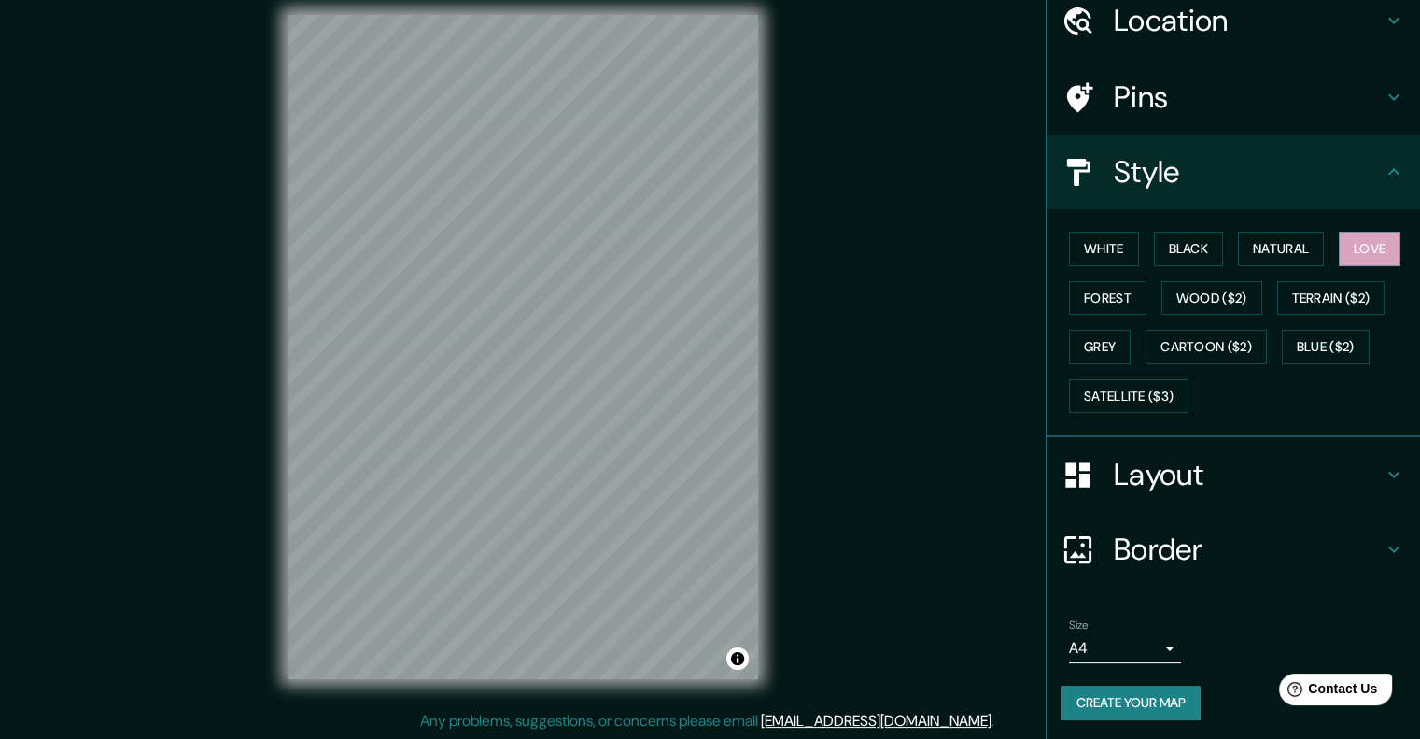
click at [1105, 637] on body "Mappin Location [GEOGRAPHIC_DATA][PERSON_NAME], [GEOGRAPHIC_DATA], [GEOGRAPHIC_…" at bounding box center [710, 354] width 1420 height 739
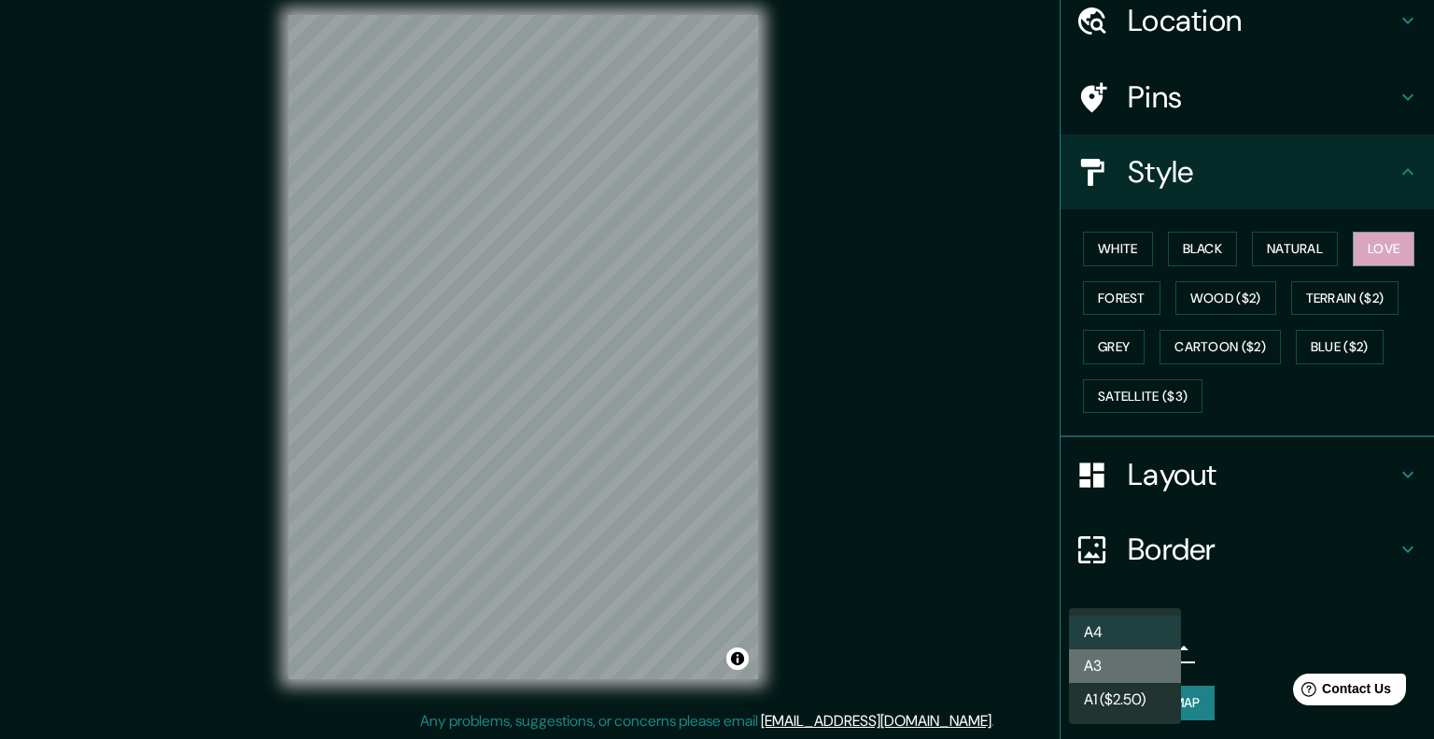
click at [1131, 673] on li "A3" at bounding box center [1125, 666] width 112 height 34
type input "a4"
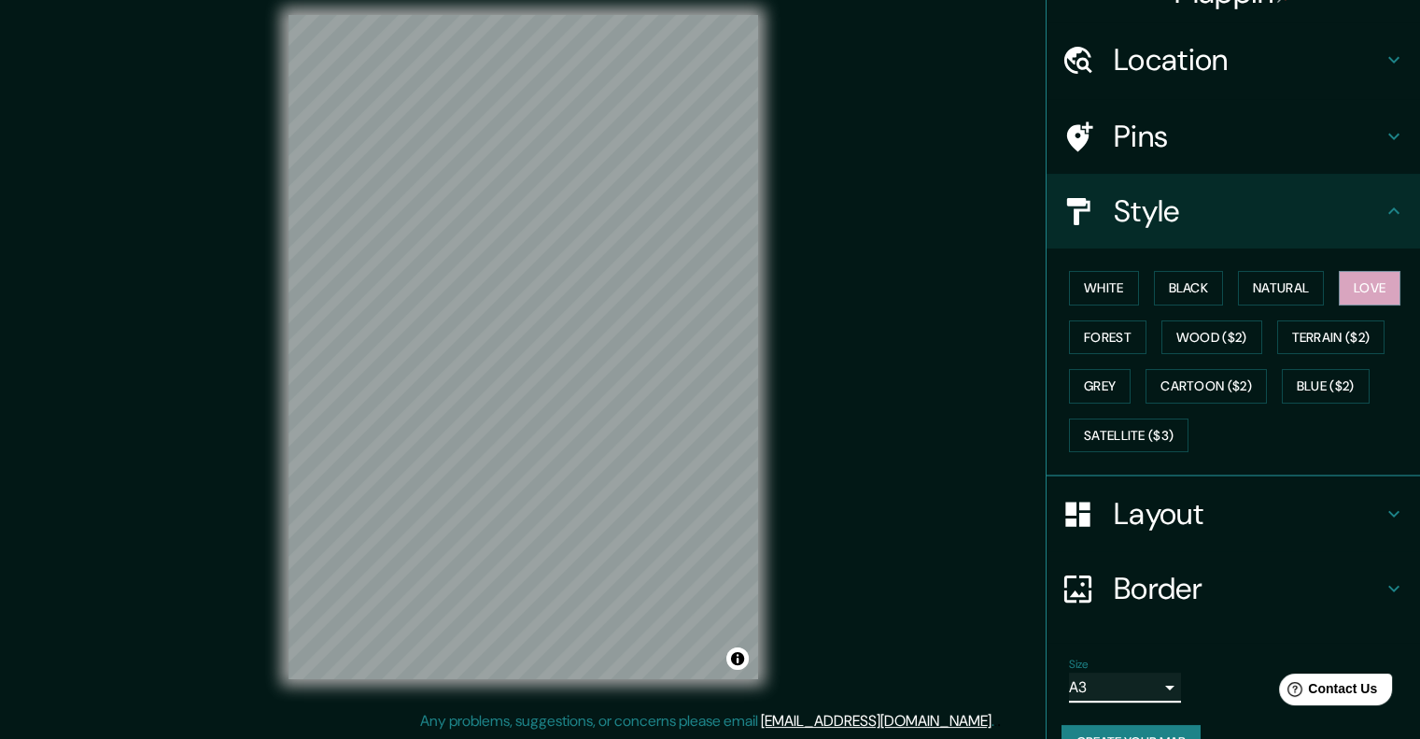
scroll to position [0, 0]
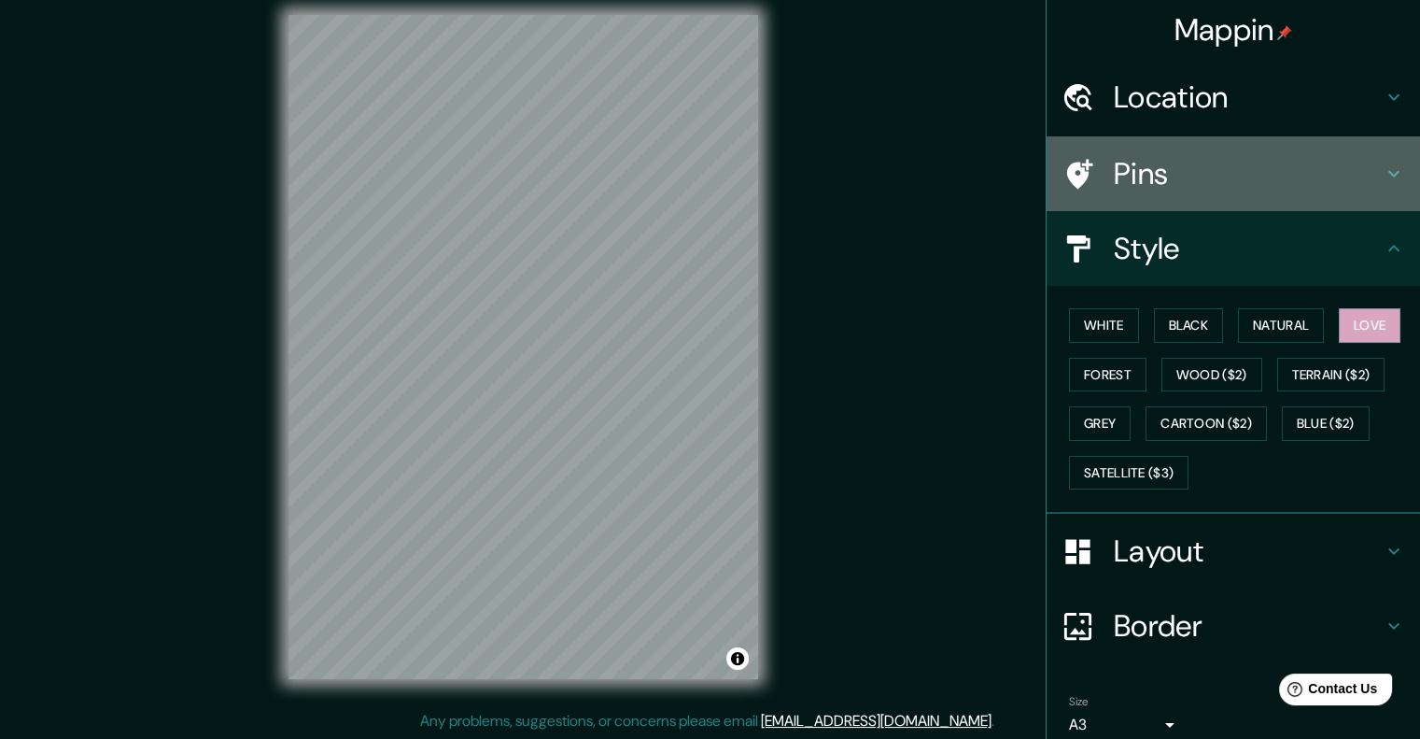
click at [1142, 155] on h4 "Pins" at bounding box center [1248, 173] width 269 height 37
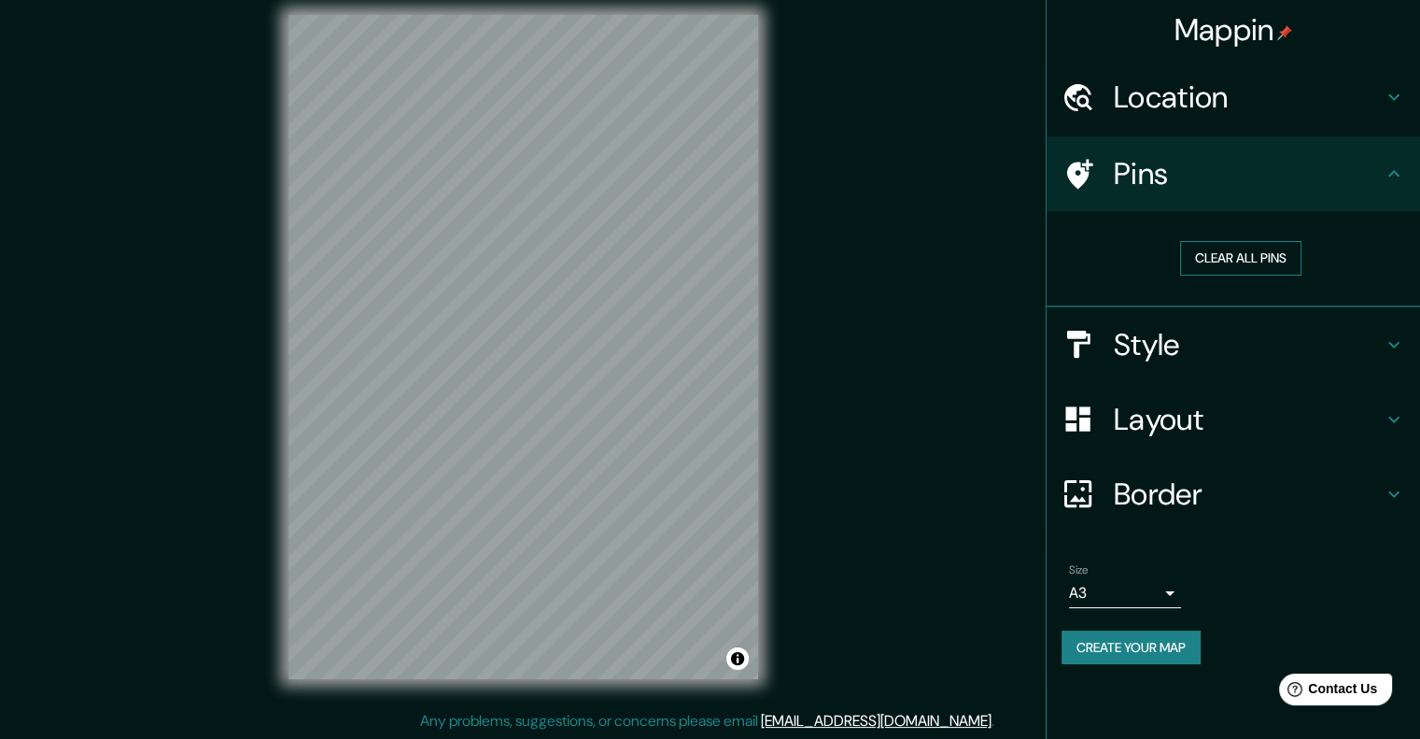
click at [1189, 258] on button "Clear all pins" at bounding box center [1240, 258] width 121 height 35
